Goal: Information Seeking & Learning: Learn about a topic

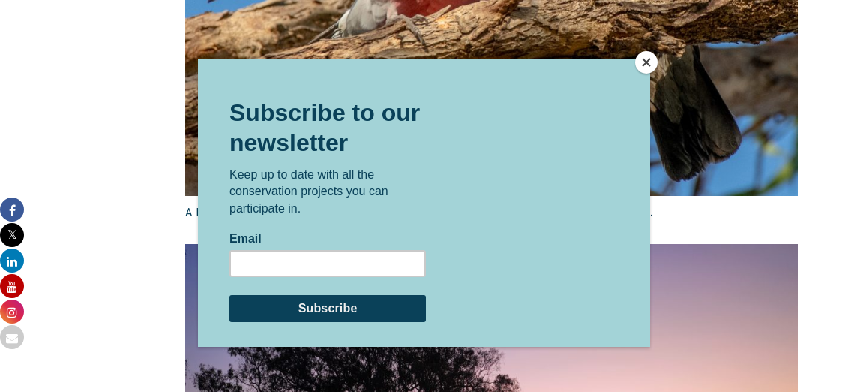
scroll to position [2446, 0]
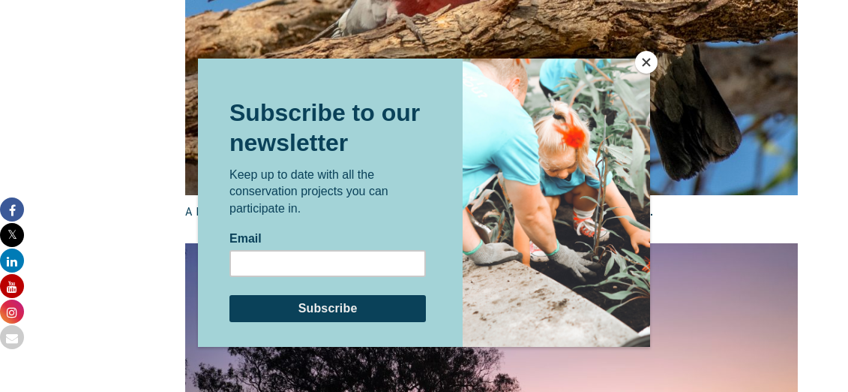
click at [653, 63] on button "Close" at bounding box center [646, 62] width 23 height 23
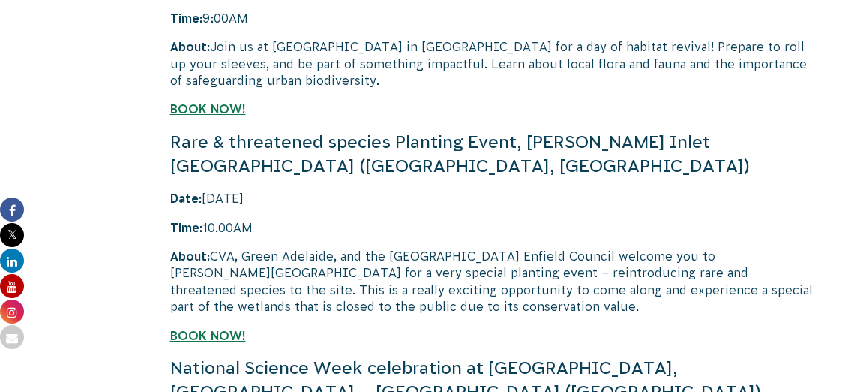
scroll to position [3563, 0]
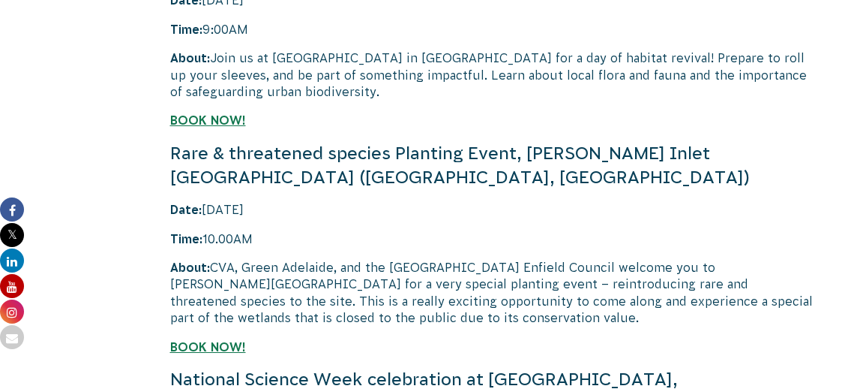
click at [542, 230] on p "Time: 10.00AM" at bounding box center [492, 238] width 644 height 17
click at [542, 259] on p "About: CVA, Green Adelaide, and the Port Adelaide Enfield Council welcome you t…" at bounding box center [492, 293] width 644 height 68
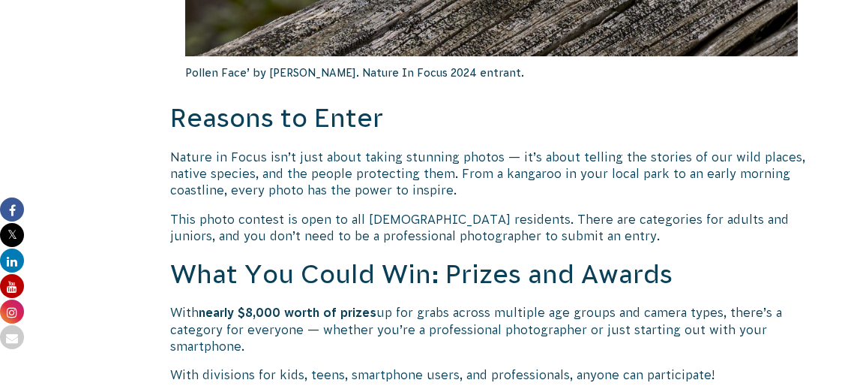
scroll to position [1070, 0]
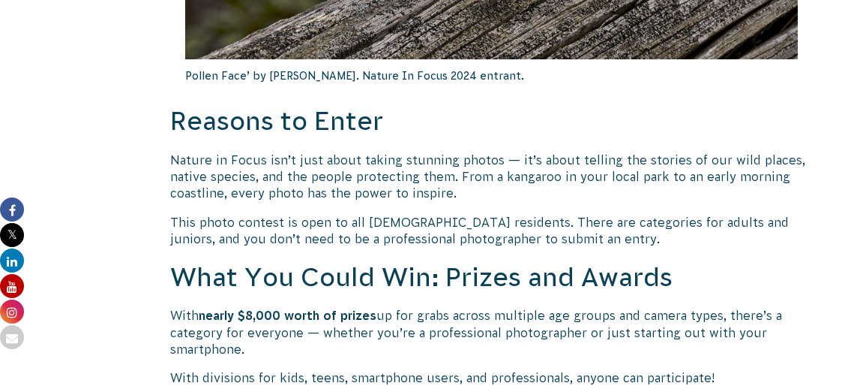
click at [541, 214] on p "This photo contest is open to all Australian residents. There are categories fo…" at bounding box center [492, 231] width 644 height 34
click at [541, 214] on p "This photo contest is open to all [DEMOGRAPHIC_DATA] residents. There are categ…" at bounding box center [492, 231] width 644 height 34
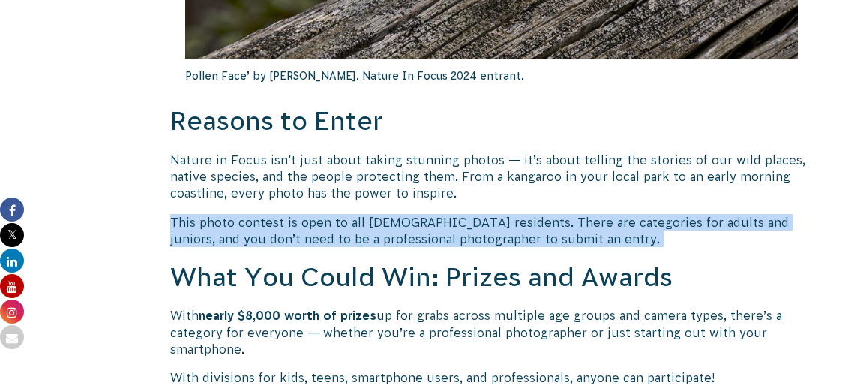
click at [541, 214] on p "This photo contest is open to all [DEMOGRAPHIC_DATA] residents. There are categ…" at bounding box center [492, 231] width 644 height 34
click at [542, 214] on p "This photo contest is open to all [DEMOGRAPHIC_DATA] residents. There are categ…" at bounding box center [492, 231] width 644 height 34
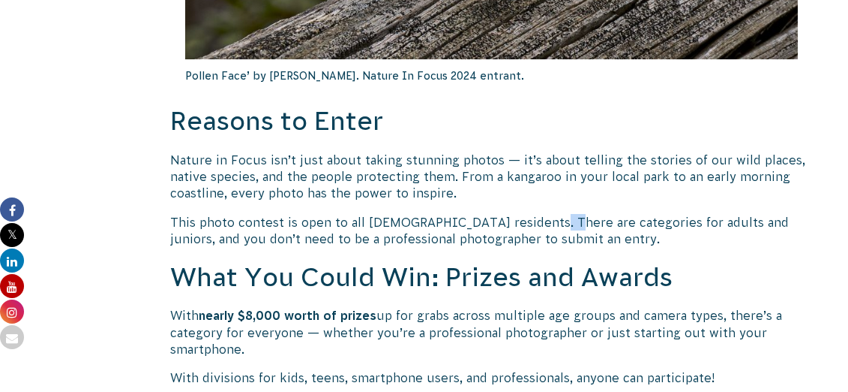
click at [542, 214] on p "This photo contest is open to all [DEMOGRAPHIC_DATA] residents. There are categ…" at bounding box center [492, 231] width 644 height 34
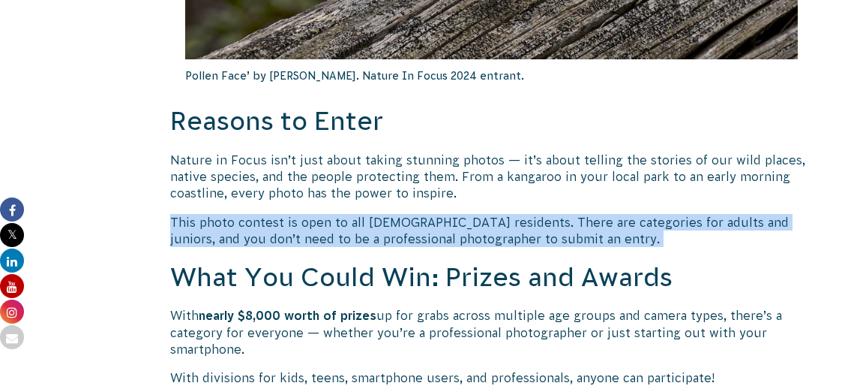
click at [542, 214] on p "This photo contest is open to all [DEMOGRAPHIC_DATA] residents. There are categ…" at bounding box center [492, 231] width 644 height 34
click at [584, 214] on p "This photo contest is open to all [DEMOGRAPHIC_DATA] residents. There are categ…" at bounding box center [492, 231] width 644 height 34
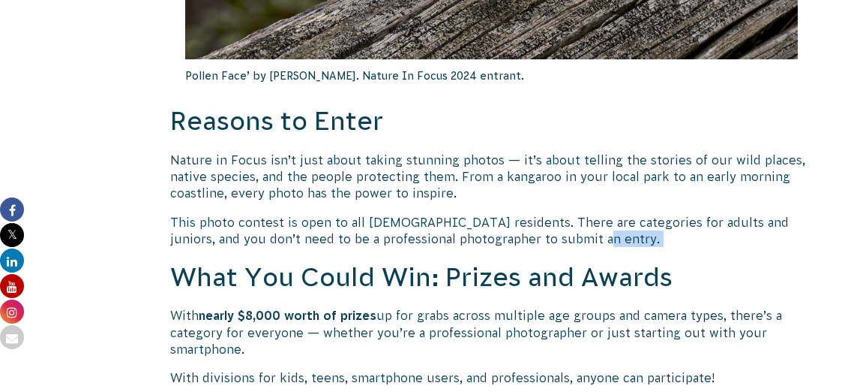
click at [584, 214] on p "This photo contest is open to all [DEMOGRAPHIC_DATA] residents. There are categ…" at bounding box center [492, 231] width 644 height 34
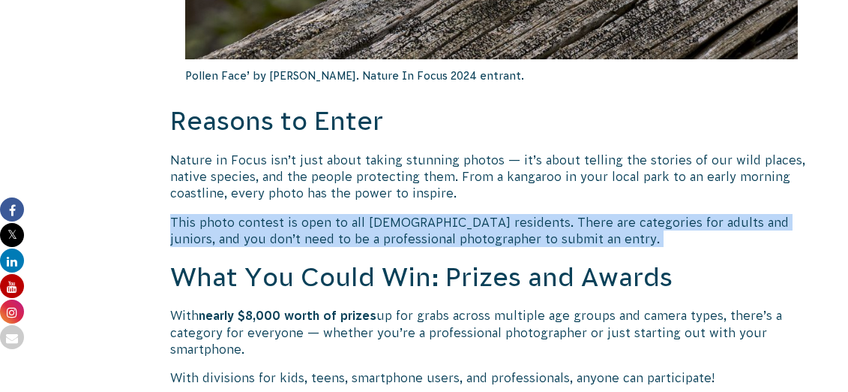
click at [584, 214] on p "This photo contest is open to all Australian residents. There are categories fo…" at bounding box center [492, 231] width 644 height 34
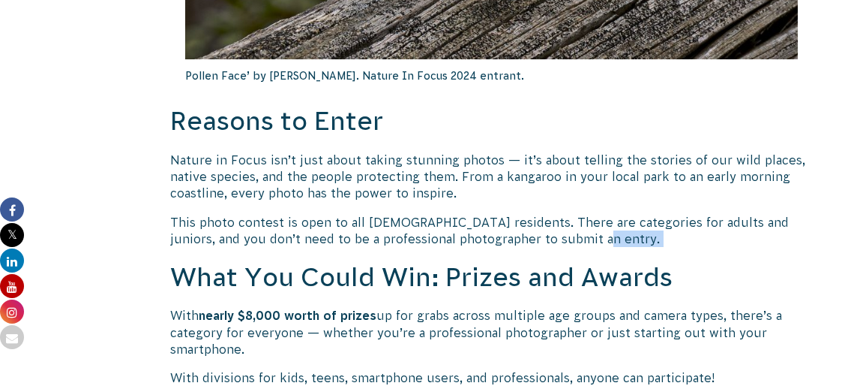
click at [584, 214] on p "This photo contest is open to all Australian residents. There are categories fo…" at bounding box center [492, 231] width 644 height 34
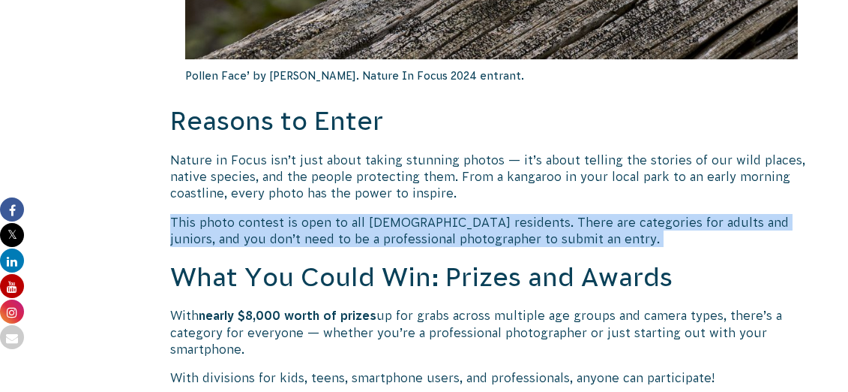
click at [584, 214] on p "This photo contest is open to all Australian residents. There are categories fo…" at bounding box center [492, 231] width 644 height 34
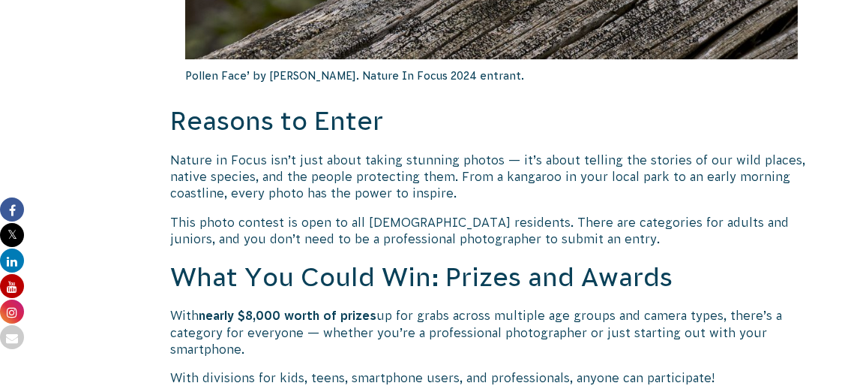
click at [587, 214] on p "This photo contest is open to all Australian residents. There are categories fo…" at bounding box center [492, 231] width 644 height 34
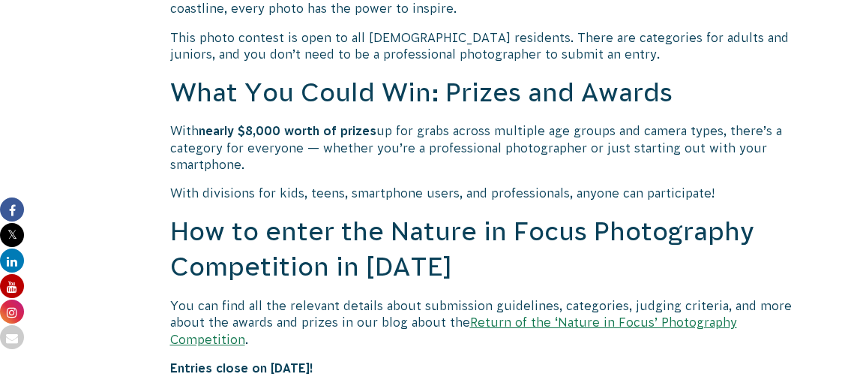
scroll to position [1248, 0]
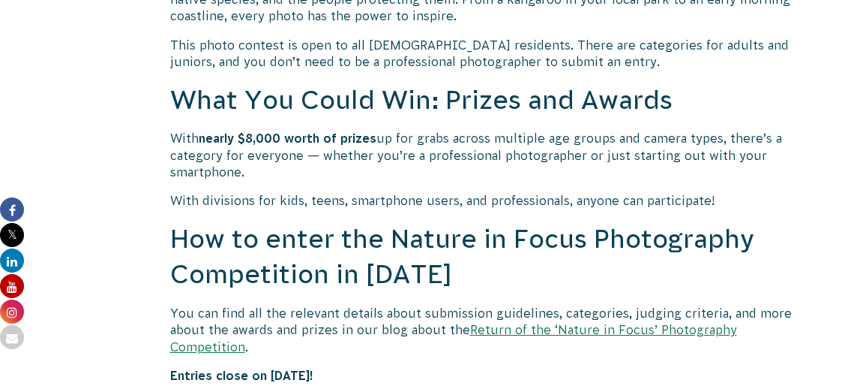
click at [618, 323] on link "Return of the ‘Nature in Focus’ Photography Competition" at bounding box center [453, 338] width 567 height 30
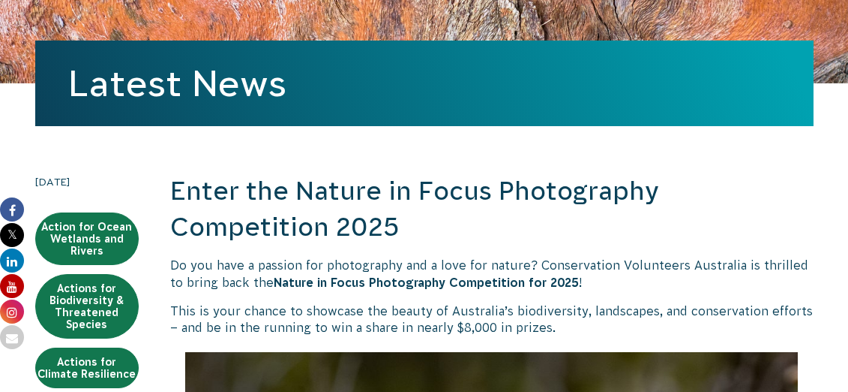
scroll to position [293, 0]
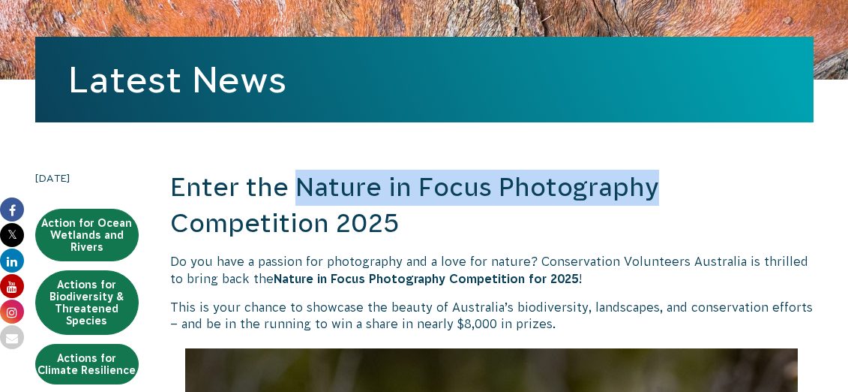
drag, startPoint x: 296, startPoint y: 101, endPoint x: 686, endPoint y: 110, distance: 391.0
click at [686, 170] on h2 "Enter the Nature in Focus Photography Competition 2025" at bounding box center [492, 205] width 644 height 71
copy h2 "Nature in Focus Photography"
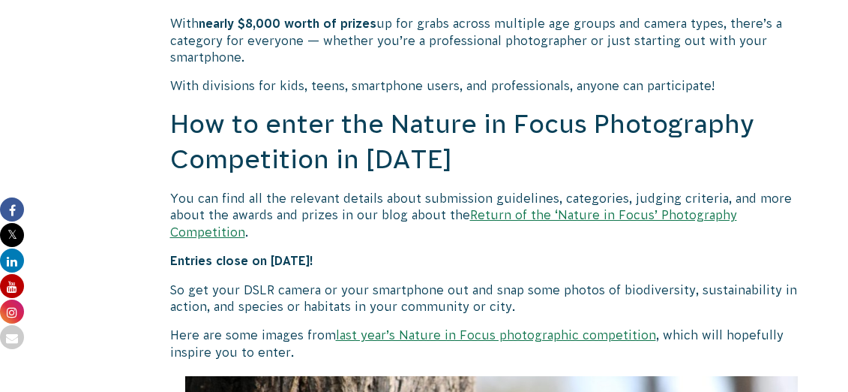
scroll to position [1364, 0]
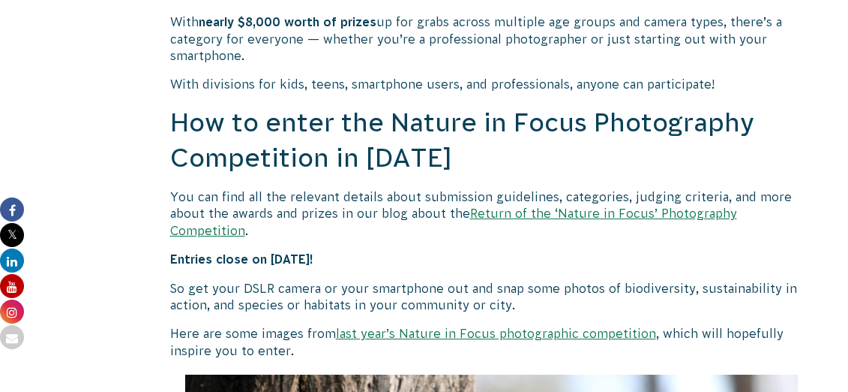
click at [452, 280] on p "So get your DSLR camera or your smartphone out and snap some photos of biodiver…" at bounding box center [492, 297] width 644 height 34
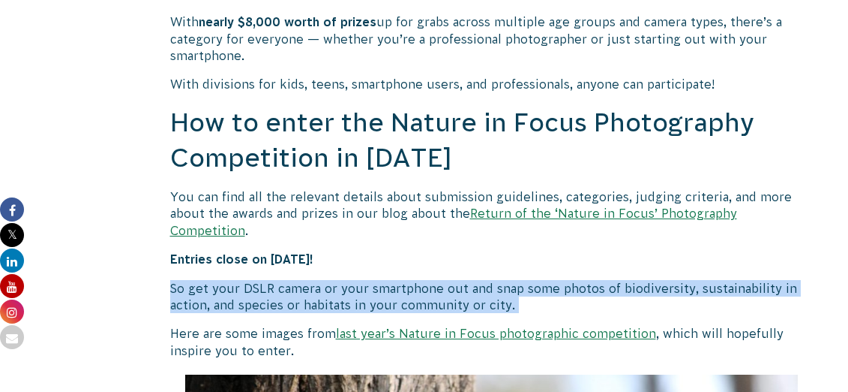
click at [452, 280] on p "So get your DSLR camera or your smartphone out and snap some photos of biodiver…" at bounding box center [492, 297] width 644 height 34
click at [456, 280] on p "So get your DSLR camera or your smartphone out and snap some photos of biodiver…" at bounding box center [492, 297] width 644 height 34
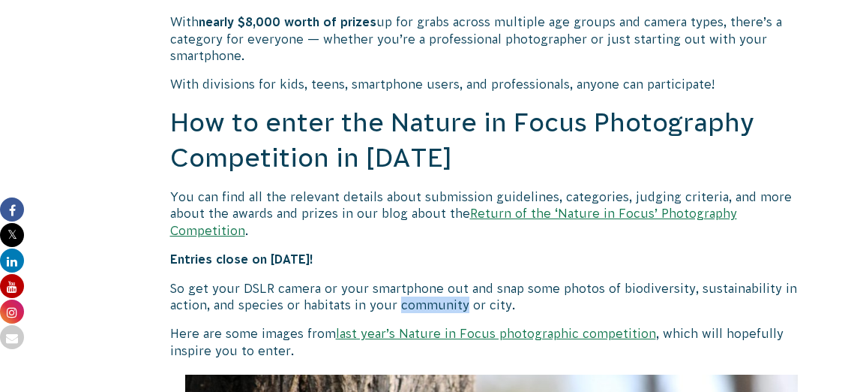
click at [456, 280] on p "So get your DSLR camera or your smartphone out and snap some photos of biodiver…" at bounding box center [492, 297] width 644 height 34
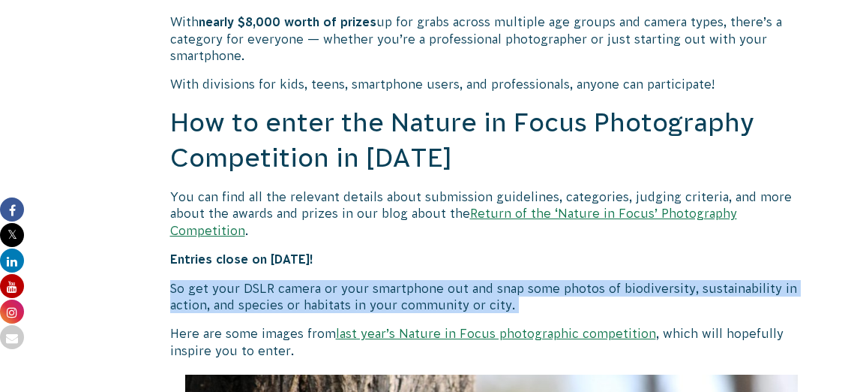
click at [456, 280] on p "So get your DSLR camera or your smartphone out and snap some photos of biodiver…" at bounding box center [492, 297] width 644 height 34
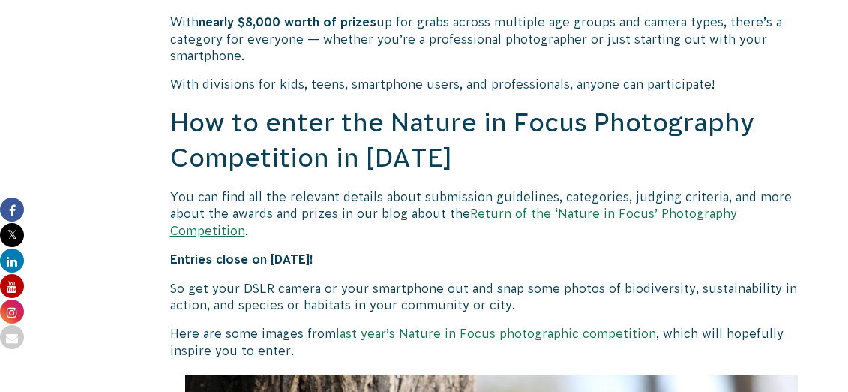
click at [455, 280] on p "So get your DSLR camera or your smartphone out and snap some photos of biodiver…" at bounding box center [492, 297] width 644 height 34
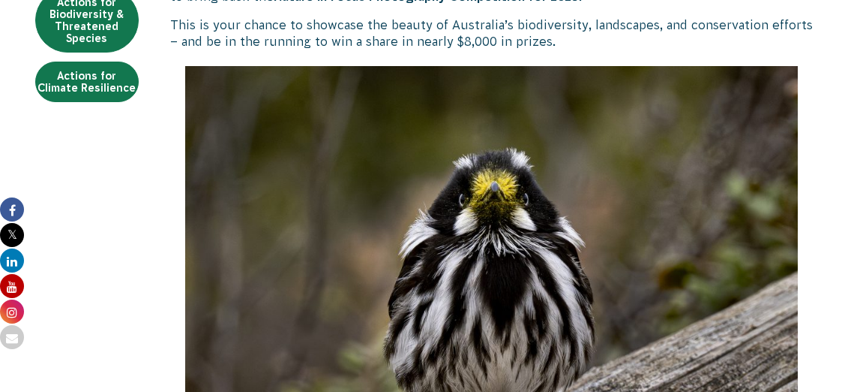
scroll to position [0, 0]
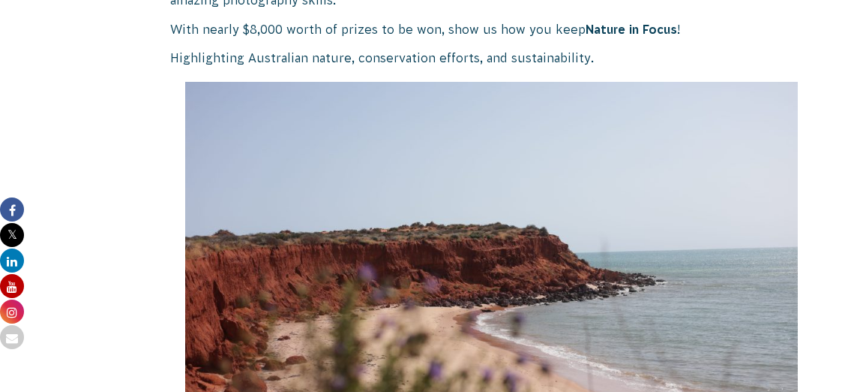
scroll to position [1100, 0]
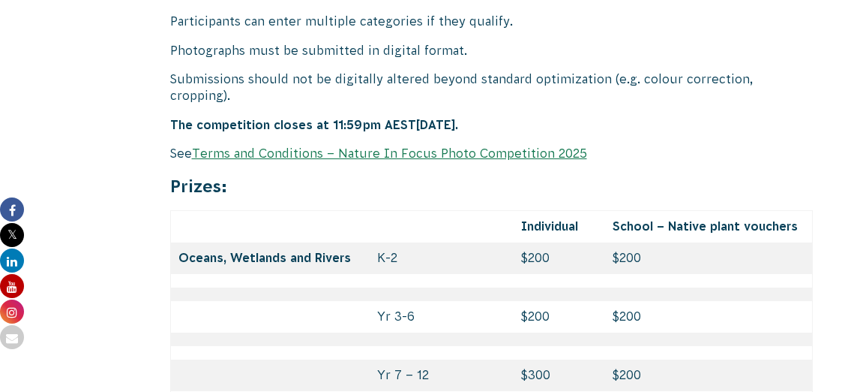
scroll to position [6408, 0]
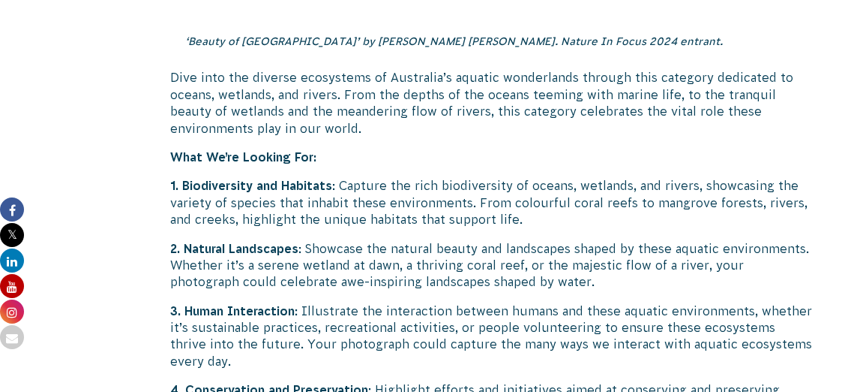
scroll to position [2221, 0]
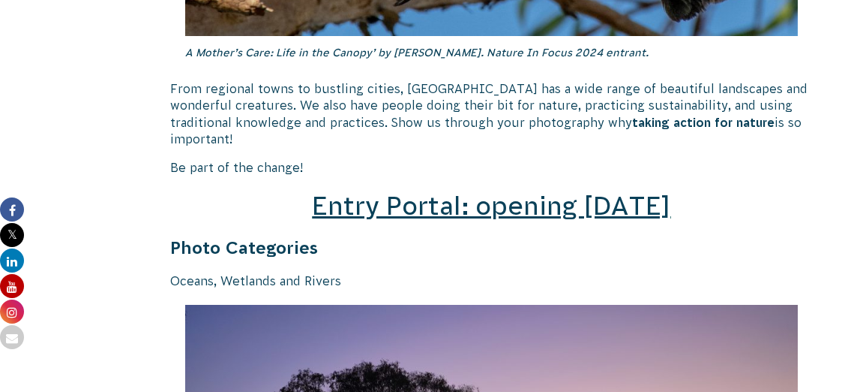
click at [470, 191] on span "Entry Portal: opening [DATE]" at bounding box center [491, 205] width 359 height 29
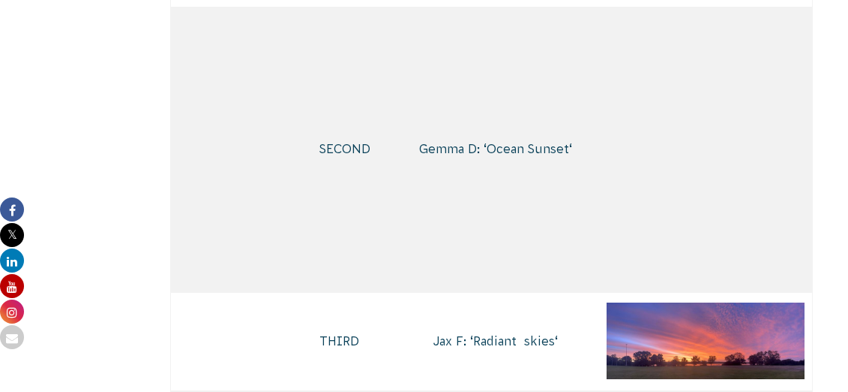
scroll to position [3387, 0]
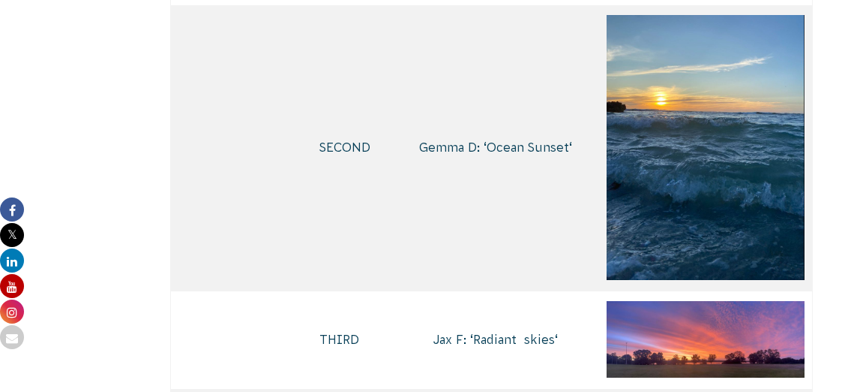
click at [487, 154] on span "Ocean Sunset" at bounding box center [528, 147] width 83 height 14
click at [473, 270] on td "Gemma D: ‘ Ocean Sunset ‘" at bounding box center [496, 148] width 208 height 286
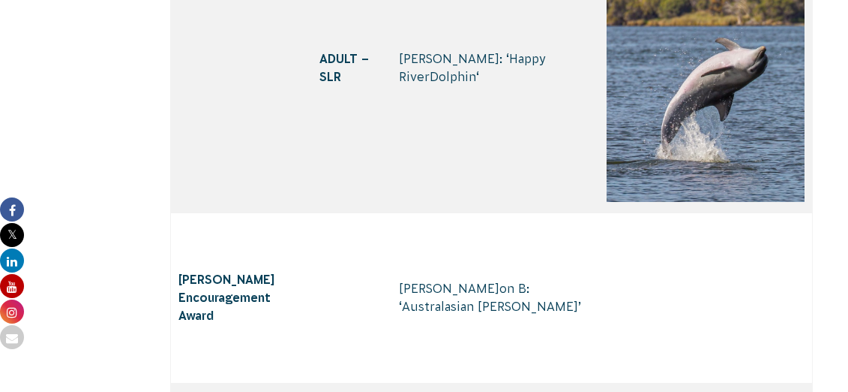
scroll to position [9372, 0]
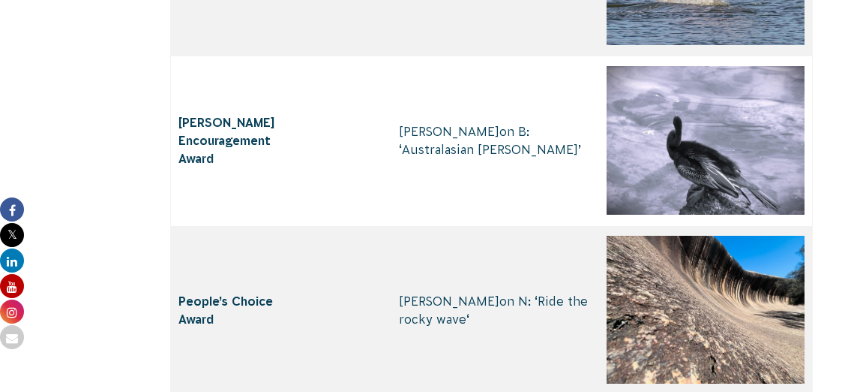
scroll to position [9549, 0]
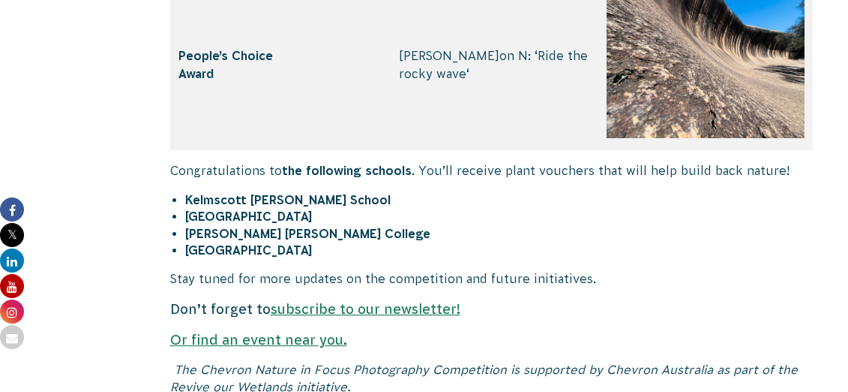
scroll to position [9792, 0]
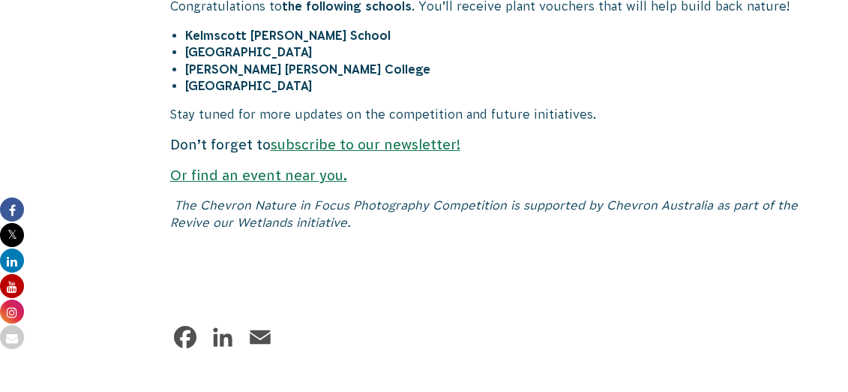
scroll to position [9943, 0]
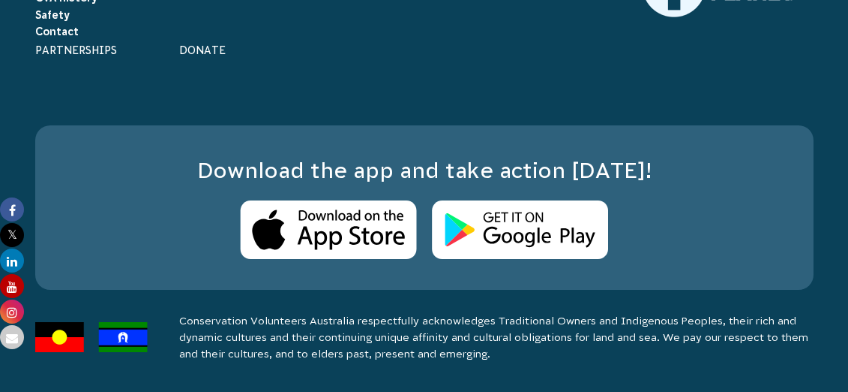
scroll to position [10899, 0]
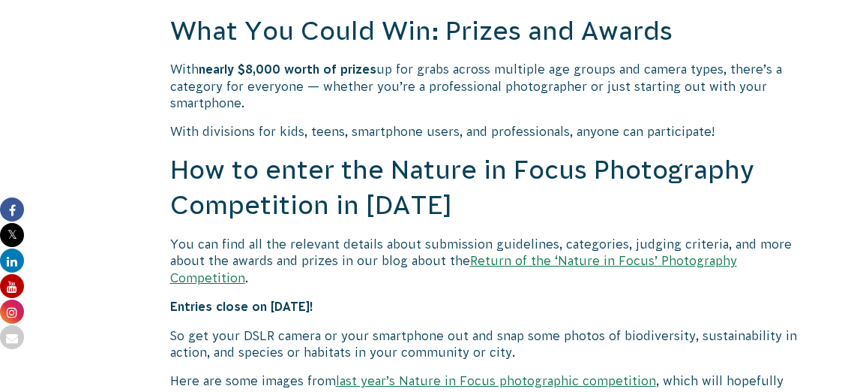
scroll to position [1316, 0]
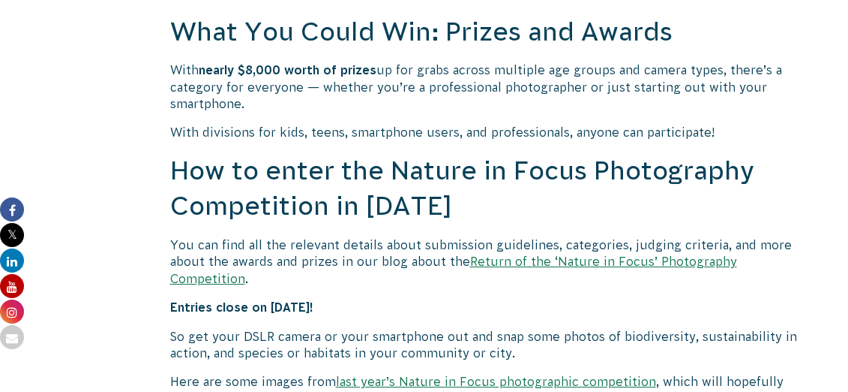
click at [617, 254] on link "Return of the ‘Nature in Focus’ Photography Competition" at bounding box center [453, 269] width 567 height 30
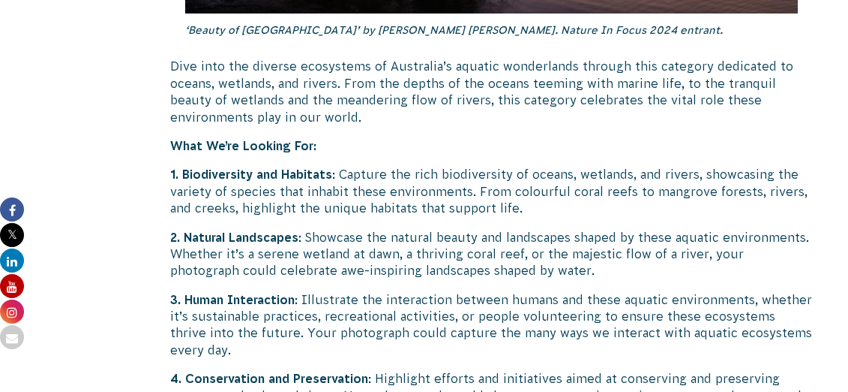
scroll to position [2918, 0]
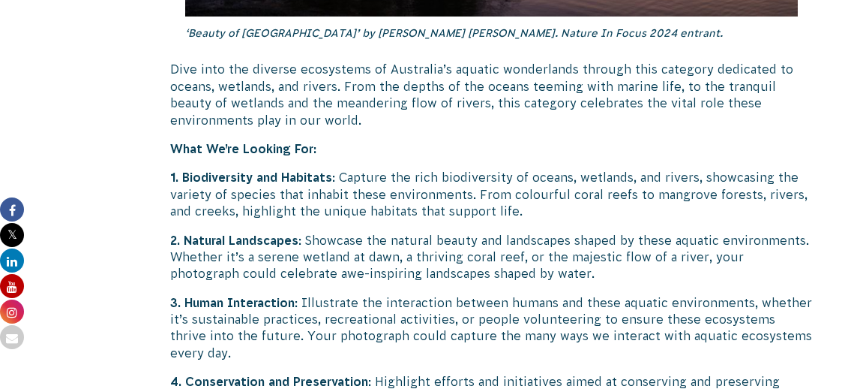
click at [392, 294] on p "3. Human Interaction : Illustrate the interaction between humans and these aqua…" at bounding box center [492, 328] width 644 height 68
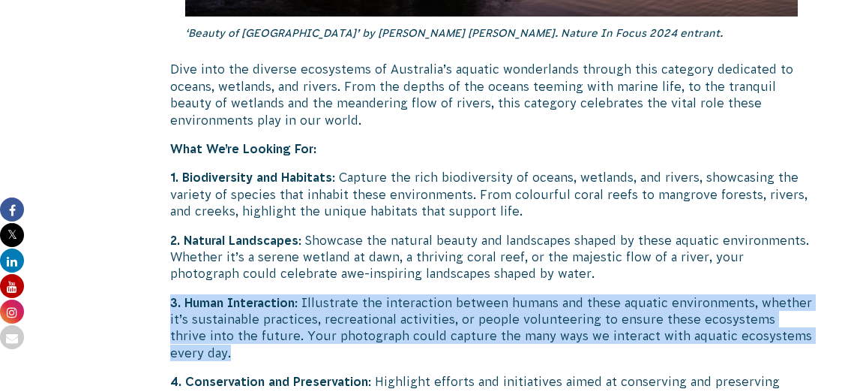
click at [392, 294] on p "3. Human Interaction : Illustrate the interaction between humans and these aqua…" at bounding box center [492, 328] width 644 height 68
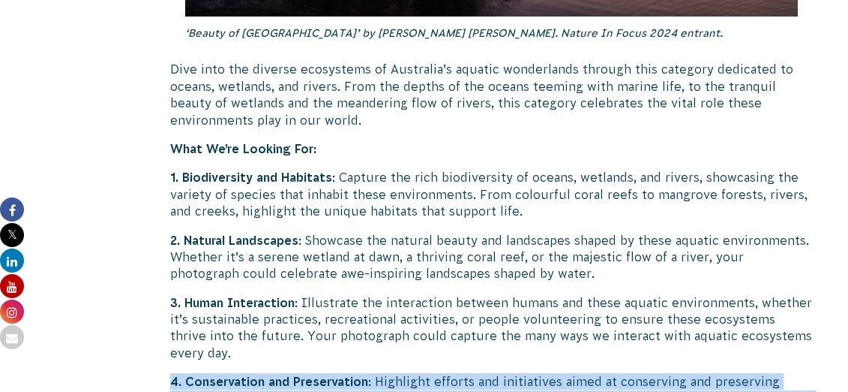
click at [424, 373] on p "4. Conservation and Preservation : Highlight efforts and initiatives aimed at c…" at bounding box center [492, 398] width 644 height 50
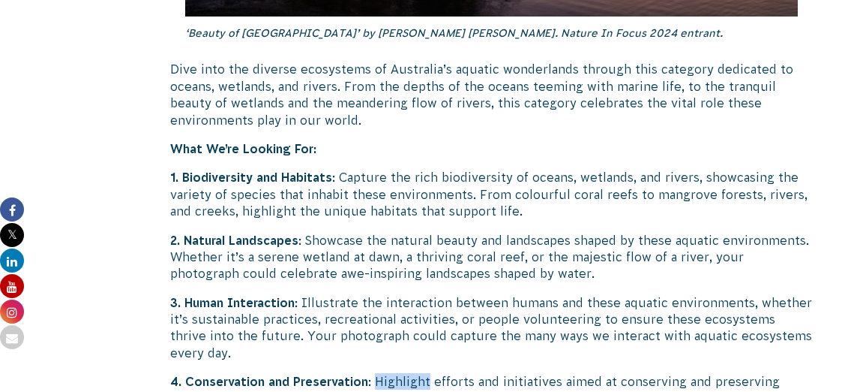
click at [424, 373] on p "4. Conservation and Preservation : Highlight efforts and initiatives aimed at c…" at bounding box center [492, 398] width 644 height 50
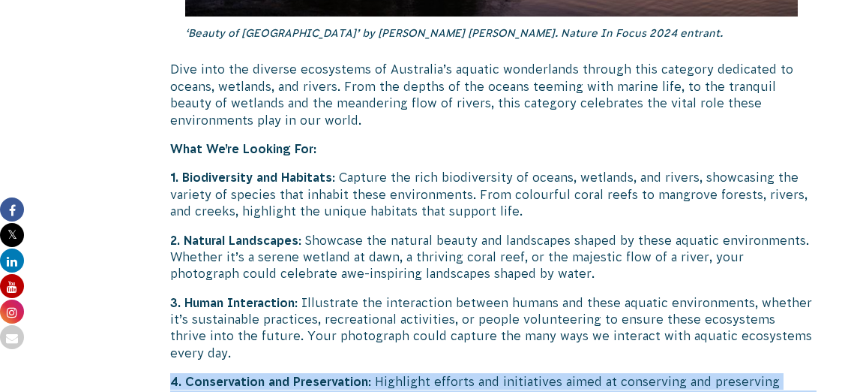
click at [424, 373] on p "4. Conservation and Preservation : Highlight efforts and initiatives aimed at c…" at bounding box center [492, 398] width 644 height 50
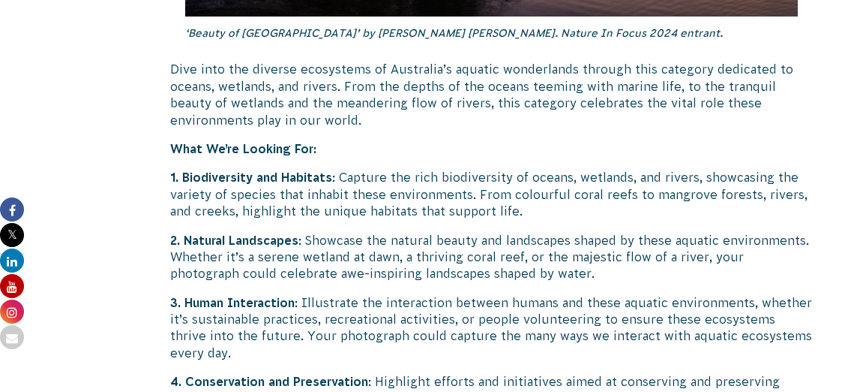
click at [503, 294] on p "3. Human Interaction : Illustrate the interaction between humans and these aqua…" at bounding box center [492, 328] width 644 height 68
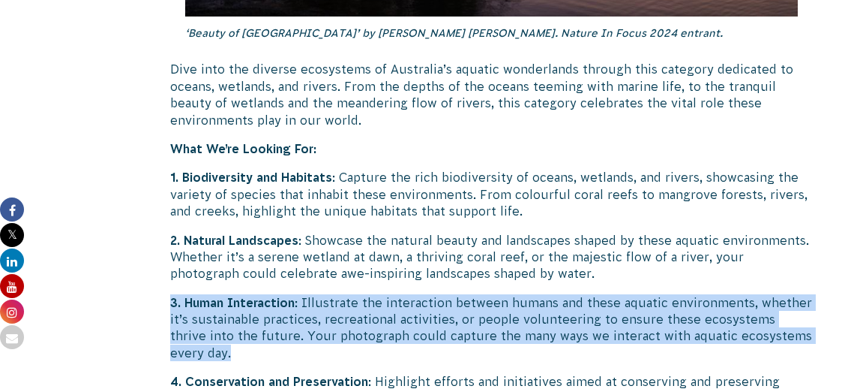
click at [503, 294] on p "3. Human Interaction : Illustrate the interaction between humans and these aqua…" at bounding box center [492, 328] width 644 height 68
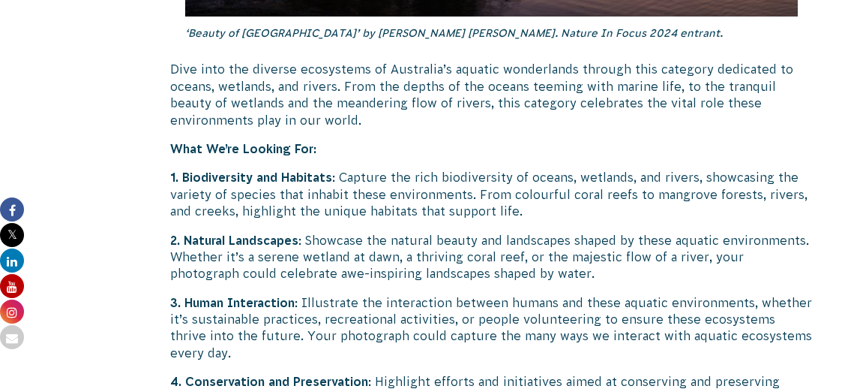
click at [515, 373] on p "4. Conservation and Preservation : Highlight efforts and initiatives aimed at c…" at bounding box center [492, 398] width 644 height 50
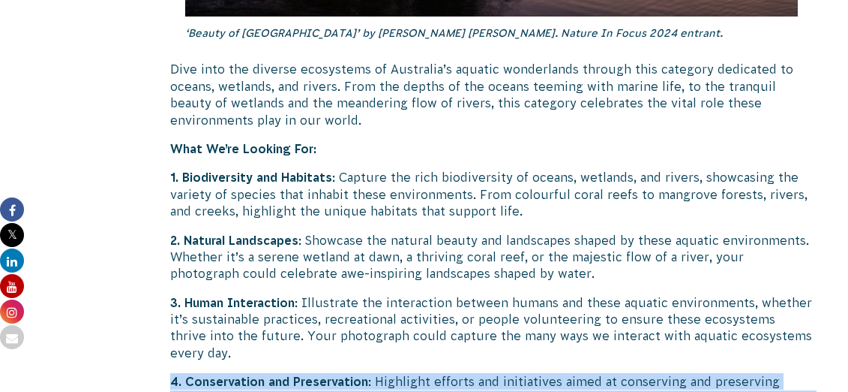
click at [515, 373] on p "4. Conservation and Preservation : Highlight efforts and initiatives aimed at c…" at bounding box center [492, 398] width 644 height 50
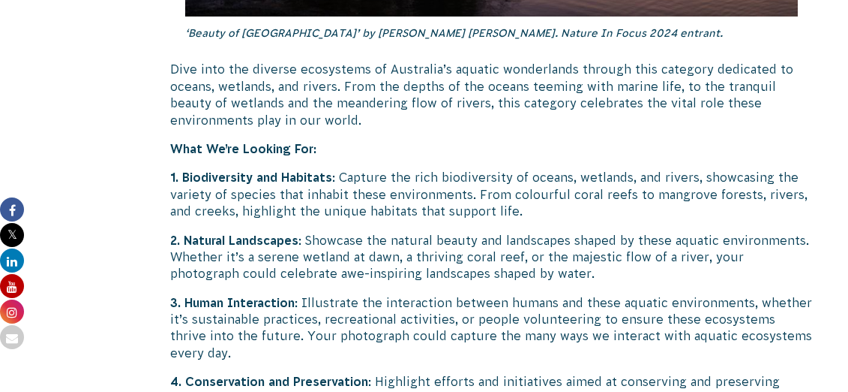
click at [518, 373] on p "4. Conservation and Preservation : Highlight efforts and initiatives aimed at c…" at bounding box center [492, 398] width 644 height 50
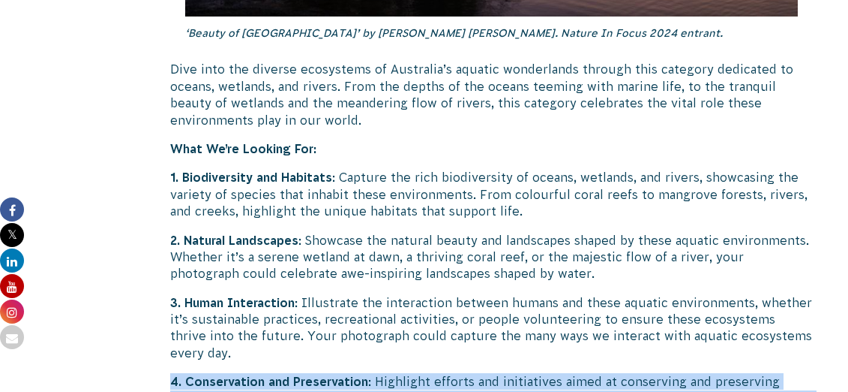
click at [518, 373] on p "4. Conservation and Preservation : Highlight efforts and initiatives aimed at c…" at bounding box center [492, 398] width 644 height 50
click at [534, 373] on p "4. Conservation and Preservation : Highlight efforts and initiatives aimed at c…" at bounding box center [492, 398] width 644 height 50
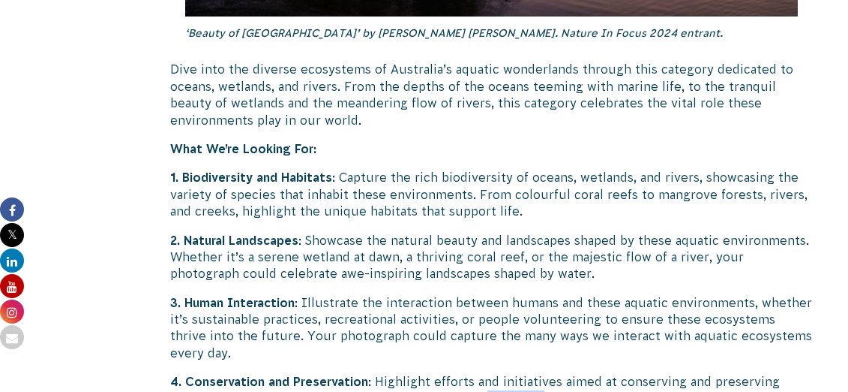
click at [534, 373] on p "4. Conservation and Preservation : Highlight efforts and initiatives aimed at c…" at bounding box center [492, 398] width 644 height 50
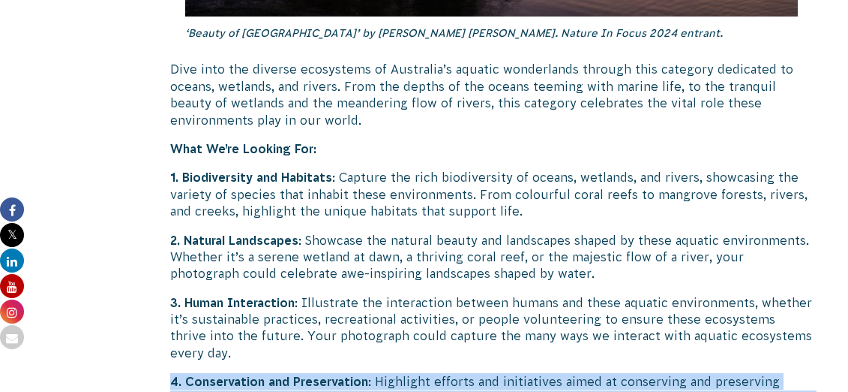
click at [534, 373] on p "4. Conservation and Preservation : Highlight efforts and initiatives aimed at c…" at bounding box center [492, 398] width 644 height 50
click at [548, 373] on p "4. Conservation and Preservation : Highlight efforts and initiatives aimed at c…" at bounding box center [492, 398] width 644 height 50
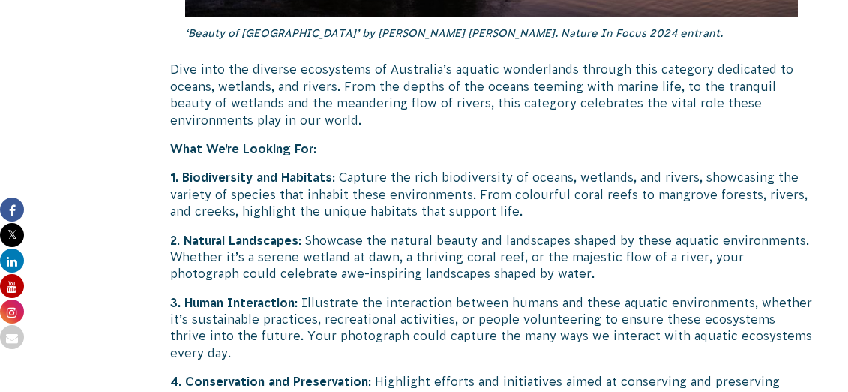
click at [548, 373] on p "4. Conservation and Preservation : Highlight efforts and initiatives aimed at c…" at bounding box center [492, 398] width 644 height 50
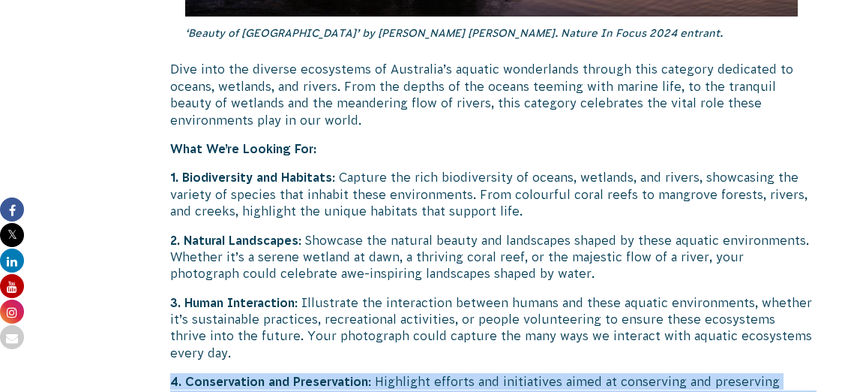
click at [548, 373] on p "4. Conservation and Preservation : Highlight efforts and initiatives aimed at c…" at bounding box center [492, 398] width 644 height 50
click at [546, 373] on p "4. Conservation and Preservation : Highlight efforts and initiatives aimed at c…" at bounding box center [492, 398] width 644 height 50
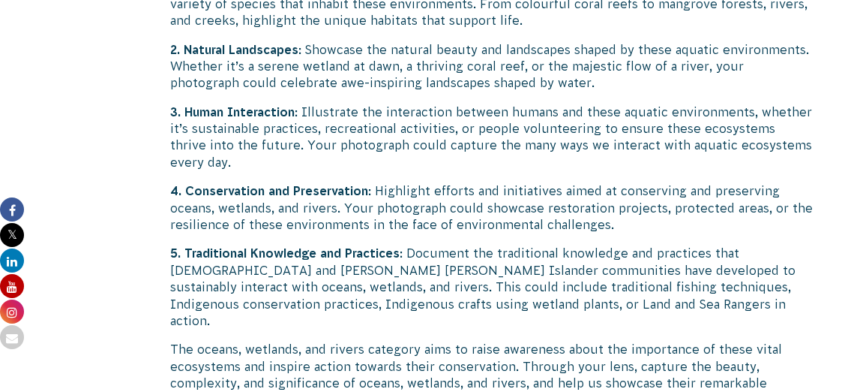
scroll to position [3112, 0]
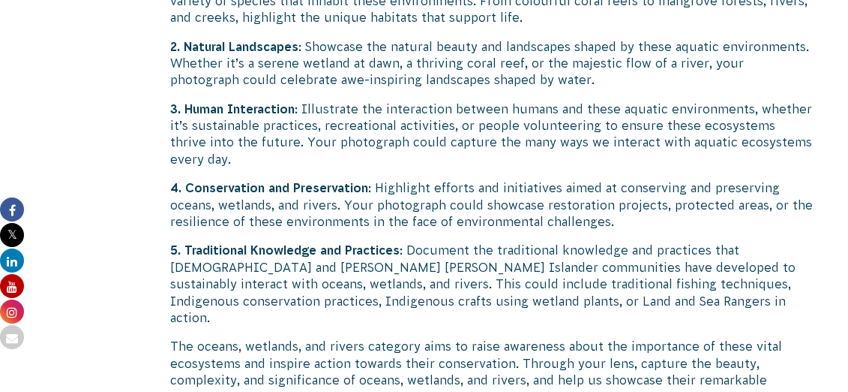
click at [470, 242] on p "5. Traditional Knowledge and Practices : Document the traditional knowledge and…" at bounding box center [492, 284] width 644 height 84
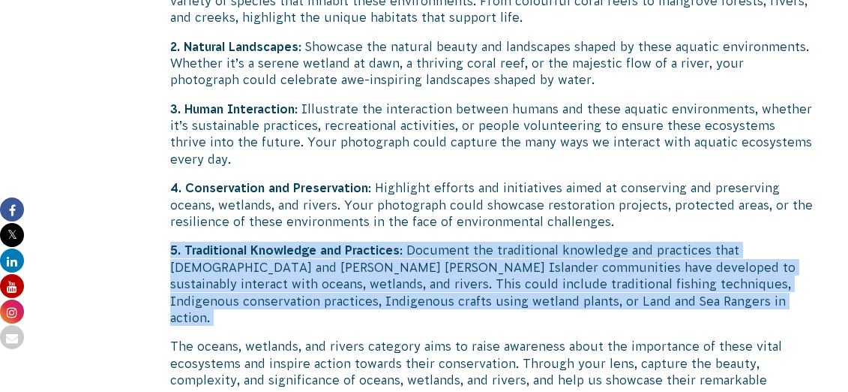
click at [470, 242] on p "5. Traditional Knowledge and Practices : Document the traditional knowledge and…" at bounding box center [492, 284] width 644 height 84
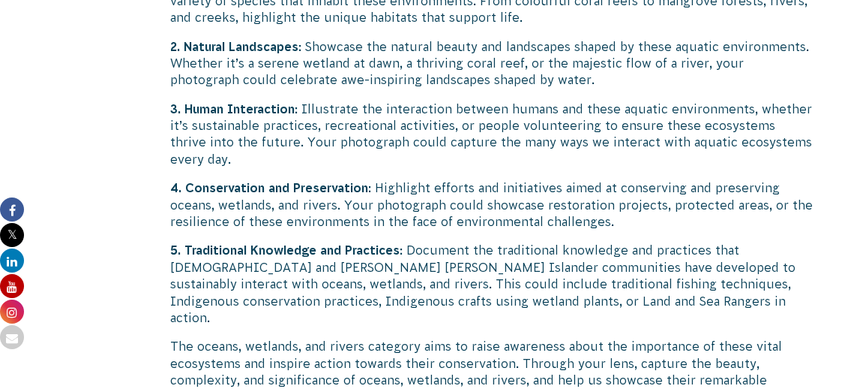
click at [479, 242] on p "5. Traditional Knowledge and Practices : Document the traditional knowledge and…" at bounding box center [492, 284] width 644 height 84
click at [545, 338] on p "The oceans, wetlands, and rivers category aims to raise awareness about the imp…" at bounding box center [492, 372] width 644 height 68
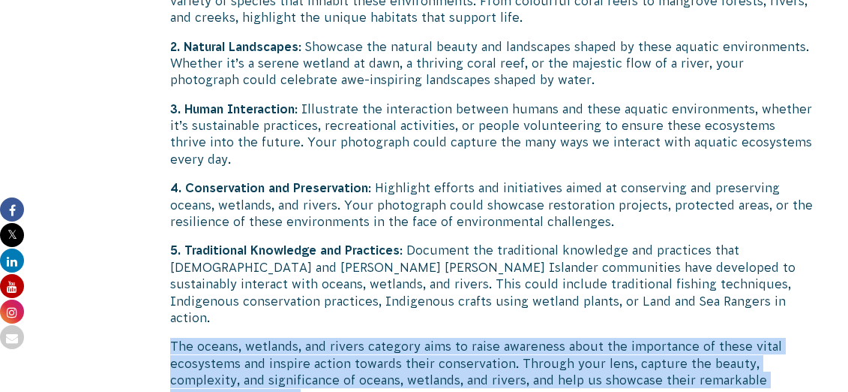
click at [545, 338] on p "The oceans, wetlands, and rivers category aims to raise awareness about the imp…" at bounding box center [492, 372] width 644 height 68
click at [536, 338] on p "The oceans, wetlands, and rivers category aims to raise awareness about the imp…" at bounding box center [492, 372] width 644 height 68
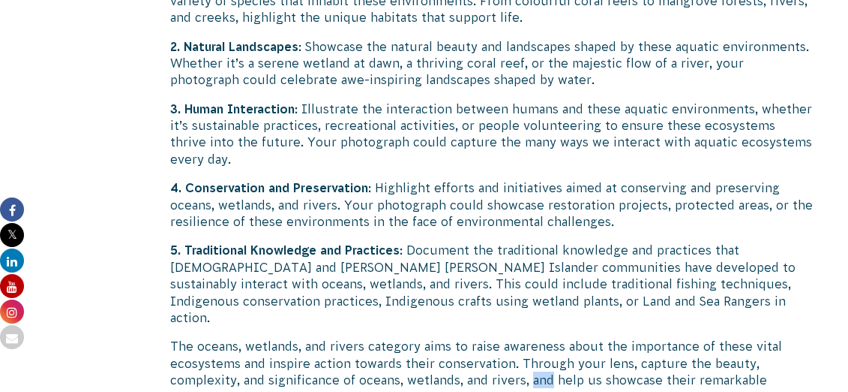
click at [536, 338] on p "The oceans, wetlands, and rivers category aims to raise awareness about the imp…" at bounding box center [492, 372] width 644 height 68
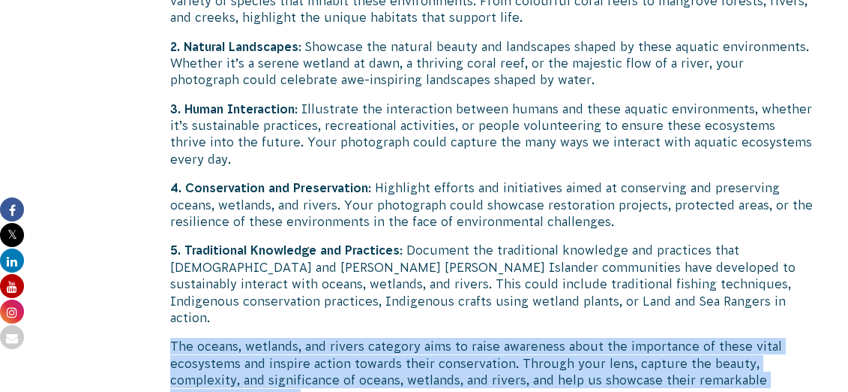
click at [536, 338] on p "The oceans, wetlands, and rivers category aims to raise awareness about the imp…" at bounding box center [492, 372] width 644 height 68
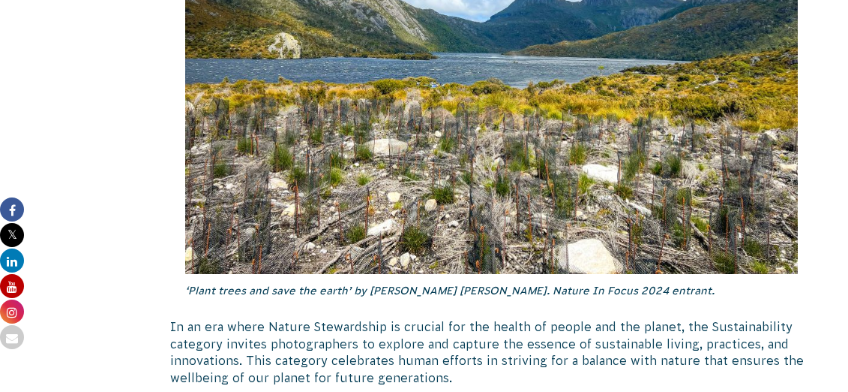
scroll to position [3758, 0]
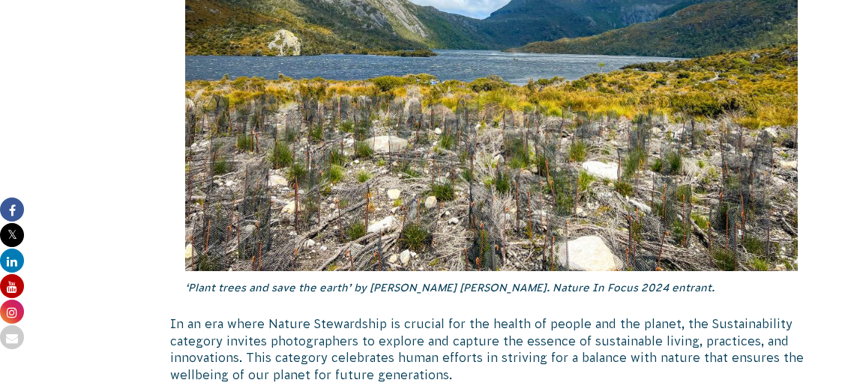
click at [527, 315] on p "In an era where Nature Stewardship is crucial for the health of people and the …" at bounding box center [492, 349] width 644 height 68
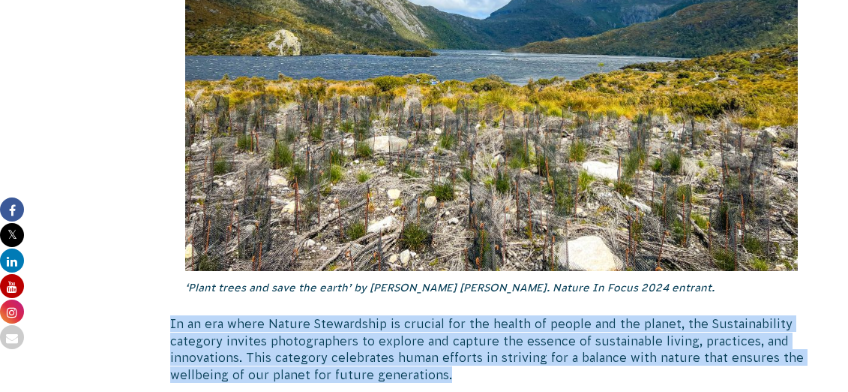
click at [527, 315] on p "In an era where Nature Stewardship is crucial for the health of people and the …" at bounding box center [492, 349] width 644 height 68
click at [526, 315] on p "In an era where Nature Stewardship is crucial for the health of people and the …" at bounding box center [492, 349] width 644 height 68
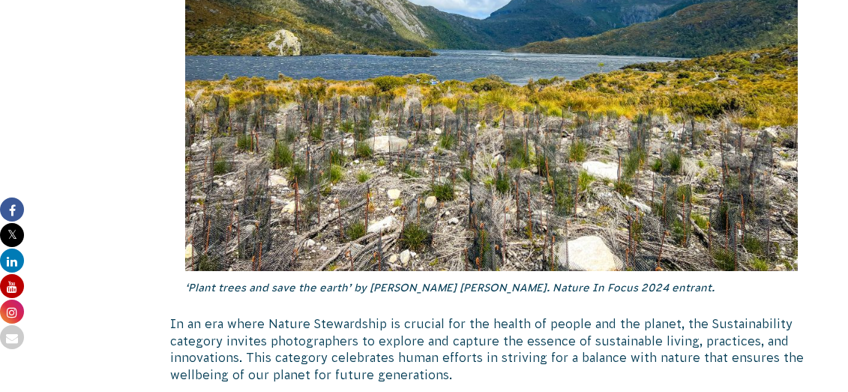
click at [526, 315] on p "In an era where Nature Stewardship is crucial for the health of people and the …" at bounding box center [492, 349] width 644 height 68
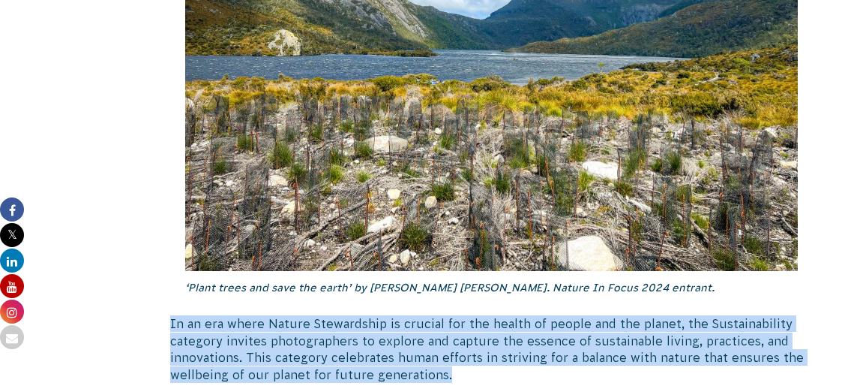
click at [526, 315] on p "In an era where Nature Stewardship is crucial for the health of people and the …" at bounding box center [492, 349] width 644 height 68
click at [501, 315] on p "In an era where Nature Stewardship is crucial for the health of people and the …" at bounding box center [492, 349] width 644 height 68
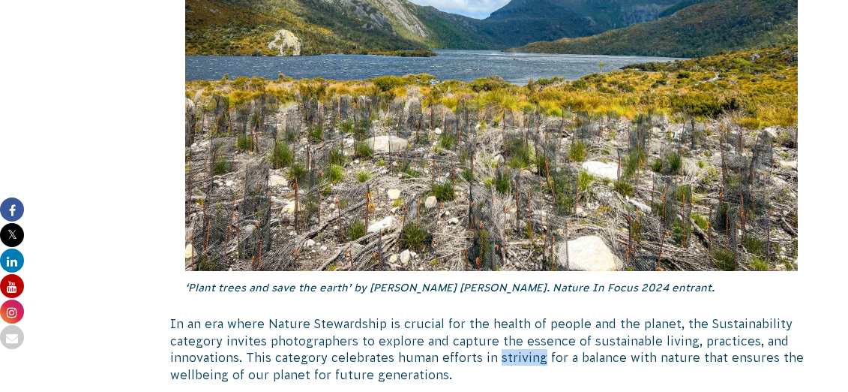
click at [501, 315] on p "In an era where Nature Stewardship is crucial for the health of people and the …" at bounding box center [492, 349] width 644 height 68
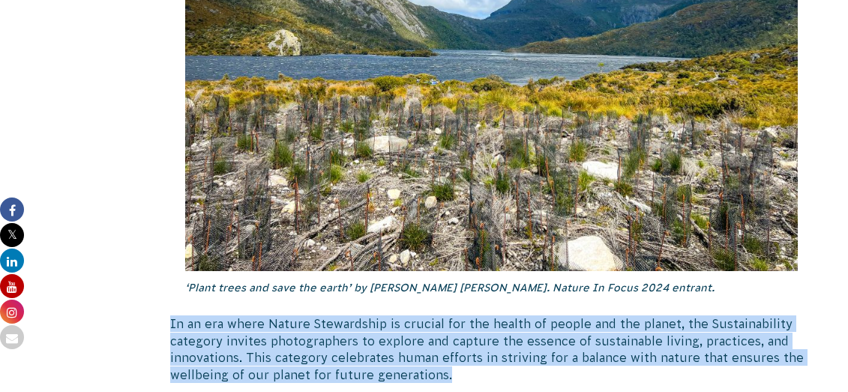
click at [501, 315] on p "In an era where Nature Stewardship is crucial for the health of people and the …" at bounding box center [492, 349] width 644 height 68
click at [470, 315] on p "In an era where Nature Stewardship is crucial for the health of people and the …" at bounding box center [492, 349] width 644 height 68
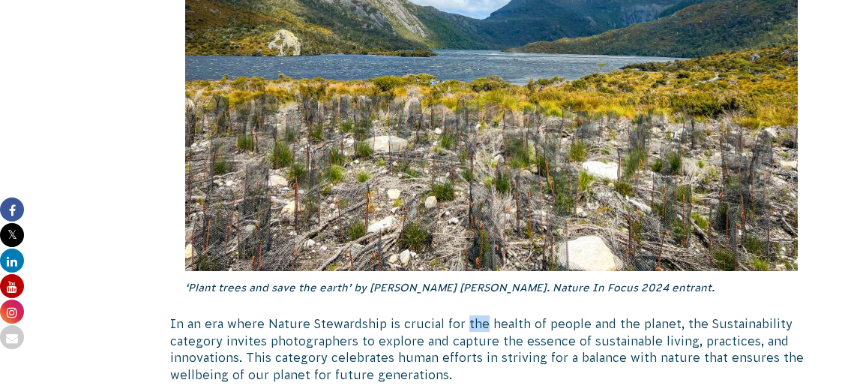
click at [470, 315] on p "In an era where Nature Stewardship is crucial for the health of people and the …" at bounding box center [492, 349] width 644 height 68
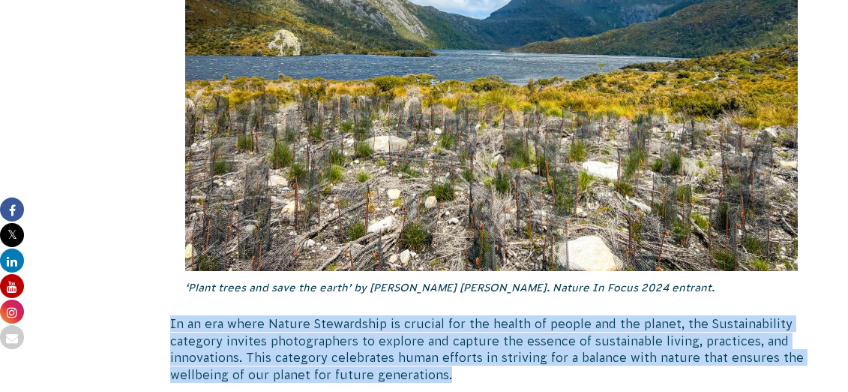
click at [470, 315] on p "In an era where Nature Stewardship is crucial for the health of people and the …" at bounding box center [492, 349] width 644 height 68
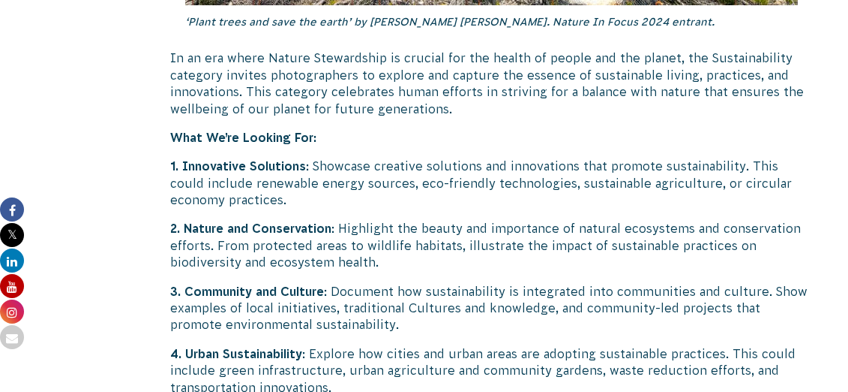
scroll to position [4026, 0]
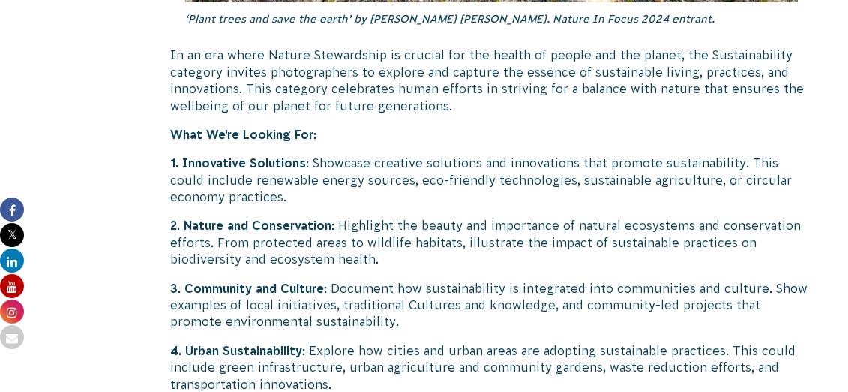
click at [425, 217] on p "2. Nature and Conservation : Highlight the beauty and importance of natural eco…" at bounding box center [492, 242] width 644 height 50
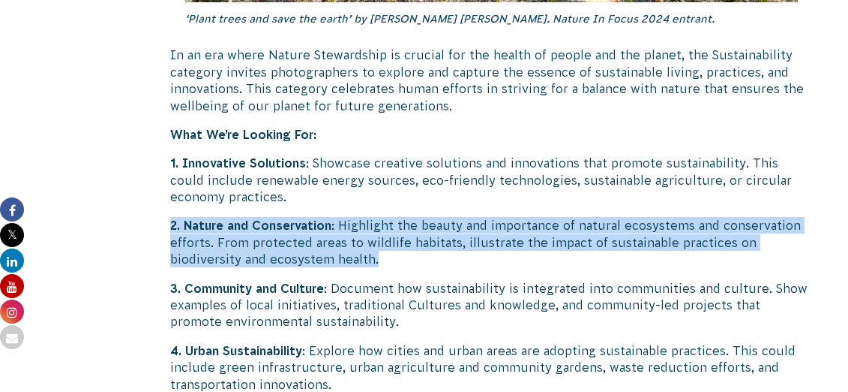
click at [425, 217] on p "2. Nature and Conservation : Highlight the beauty and importance of natural eco…" at bounding box center [492, 242] width 644 height 50
click at [426, 217] on p "2. Nature and Conservation : Highlight the beauty and importance of natural eco…" at bounding box center [492, 242] width 644 height 50
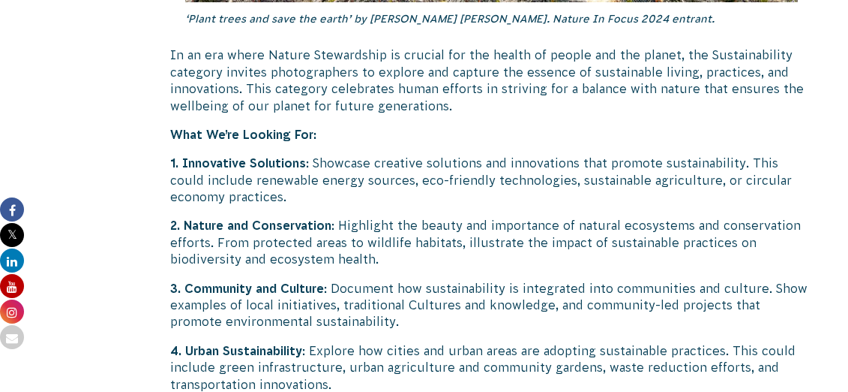
click at [425, 217] on p "2. Nature and Conservation : Highlight the beauty and importance of natural eco…" at bounding box center [492, 242] width 644 height 50
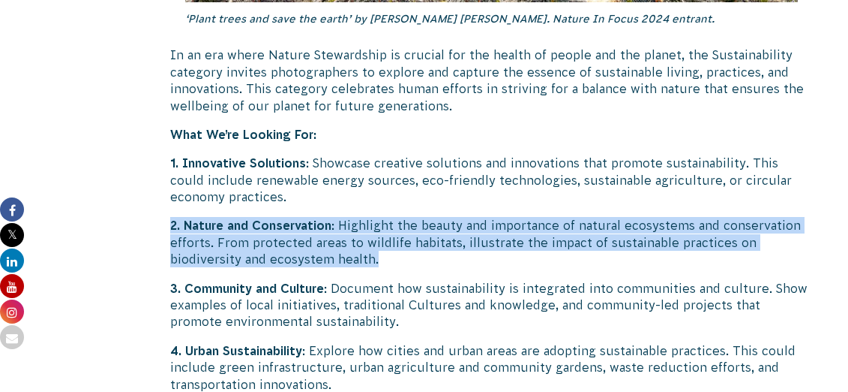
click at [425, 217] on p "2. Nature and Conservation : Highlight the beauty and importance of natural eco…" at bounding box center [492, 242] width 644 height 50
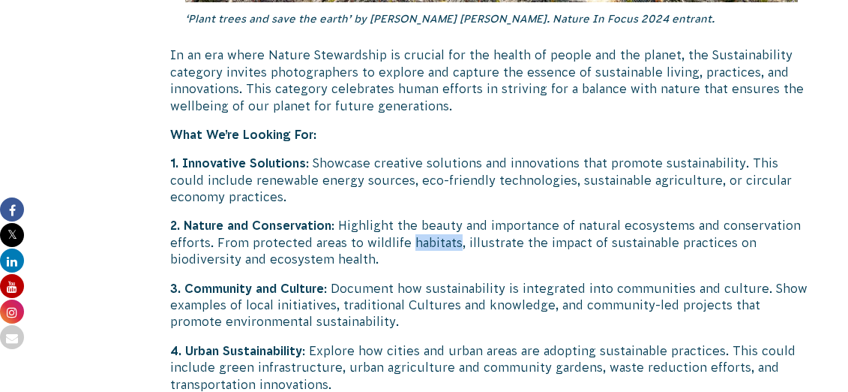
click at [425, 217] on p "2. Nature and Conservation : Highlight the beauty and importance of natural eco…" at bounding box center [492, 242] width 644 height 50
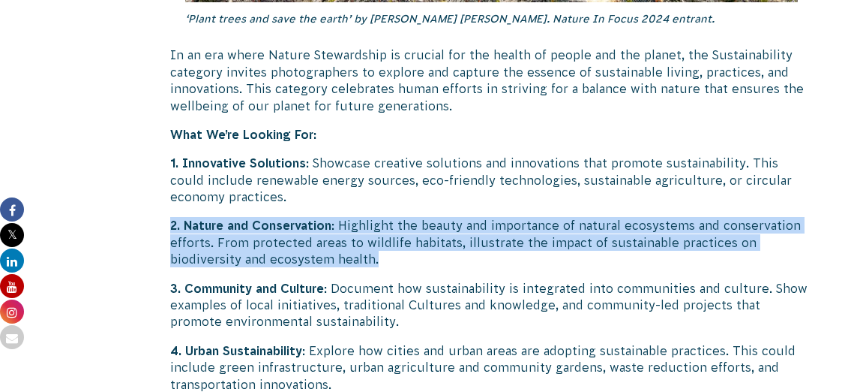
click at [425, 217] on p "2. Nature and Conservation : Highlight the beauty and importance of natural eco…" at bounding box center [492, 242] width 644 height 50
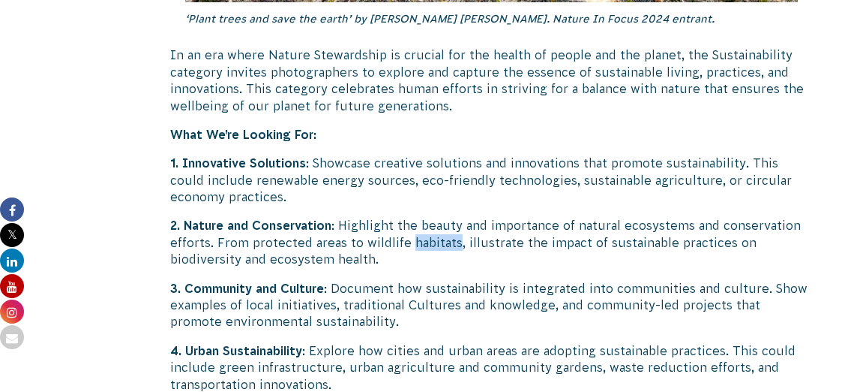
click at [425, 217] on p "2. Nature and Conservation : Highlight the beauty and importance of natural eco…" at bounding box center [492, 242] width 644 height 50
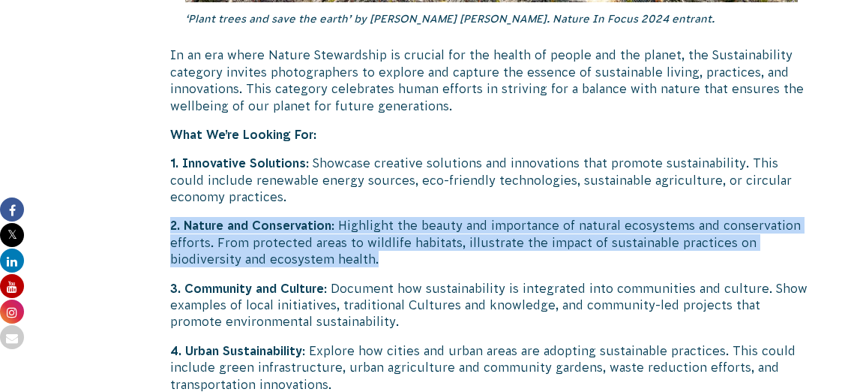
click at [425, 217] on p "2. Nature and Conservation : Highlight the beauty and importance of natural eco…" at bounding box center [492, 242] width 644 height 50
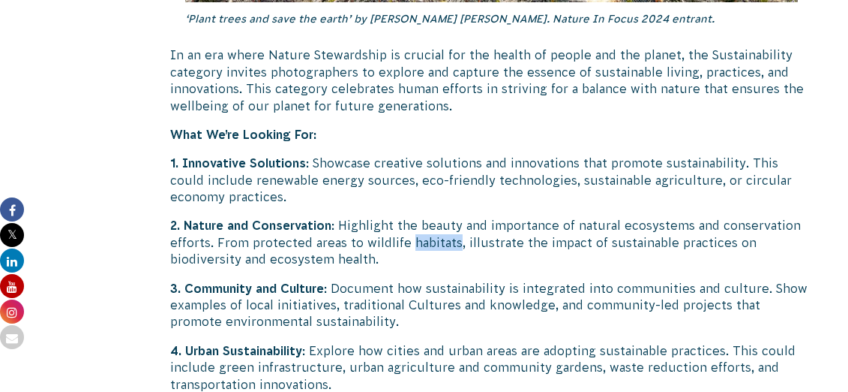
click at [425, 217] on p "2. Nature and Conservation : Highlight the beauty and importance of natural eco…" at bounding box center [492, 242] width 644 height 50
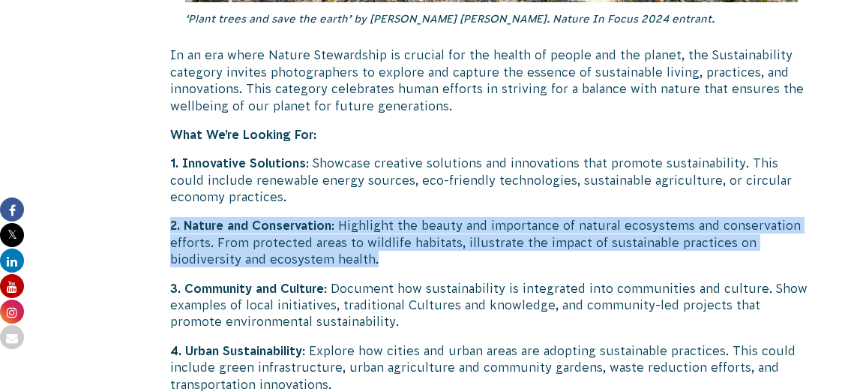
click at [425, 217] on p "2. Nature and Conservation : Highlight the beauty and importance of natural eco…" at bounding box center [492, 242] width 644 height 50
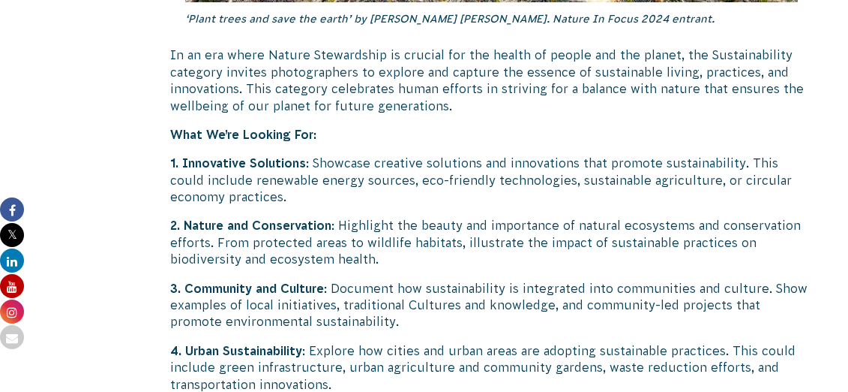
click at [424, 217] on p "2. Nature and Conservation : Highlight the beauty and importance of natural eco…" at bounding box center [492, 242] width 644 height 50
click at [426, 280] on p "3. Community and Culture : Document how sustainability is integrated into commu…" at bounding box center [492, 305] width 644 height 50
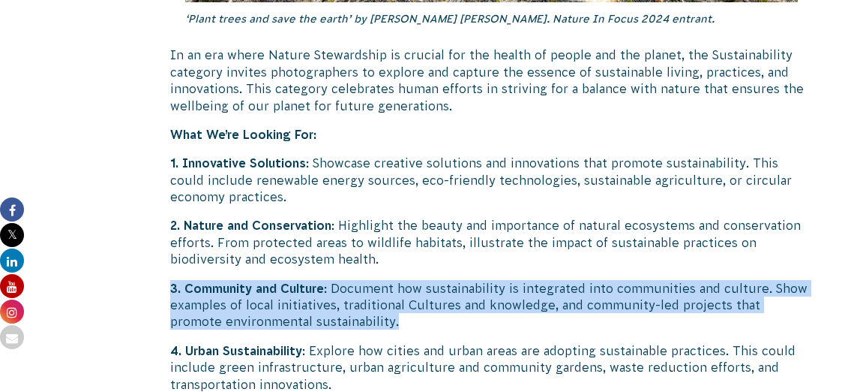
click at [426, 280] on p "3. Community and Culture : Document how sustainability is integrated into commu…" at bounding box center [492, 305] width 644 height 50
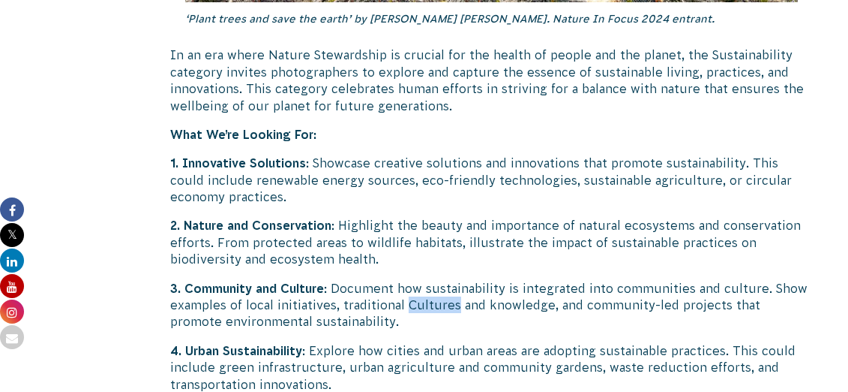
click at [426, 280] on p "3. Community and Culture : Document how sustainability is integrated into commu…" at bounding box center [492, 305] width 644 height 50
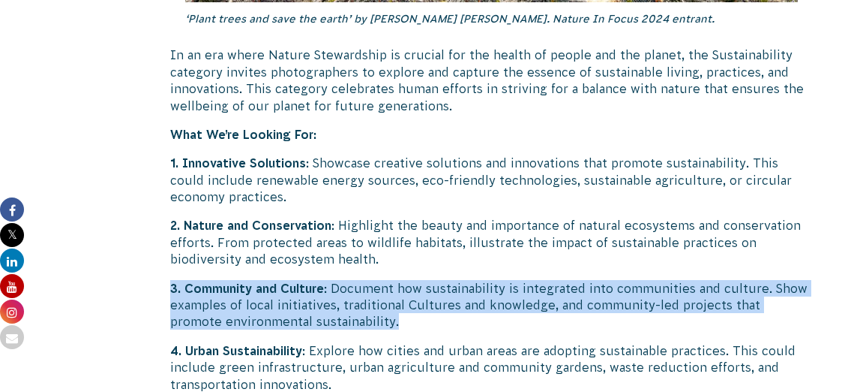
click at [426, 280] on p "3. Community and Culture : Document how sustainability is integrated into commu…" at bounding box center [492, 305] width 644 height 50
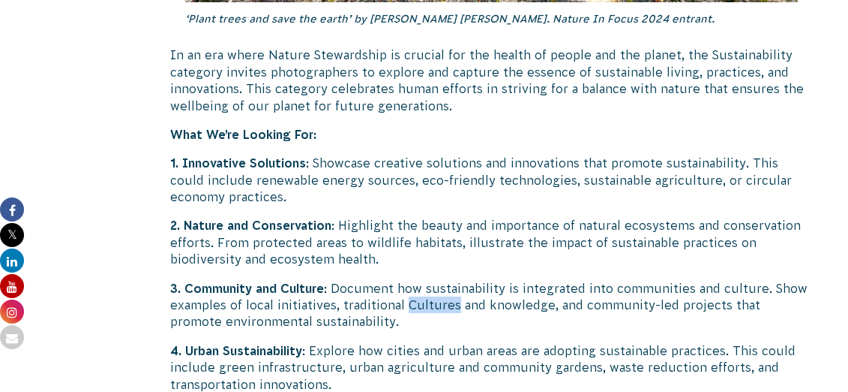
click at [426, 280] on p "3. Community and Culture : Document how sustainability is integrated into commu…" at bounding box center [492, 305] width 644 height 50
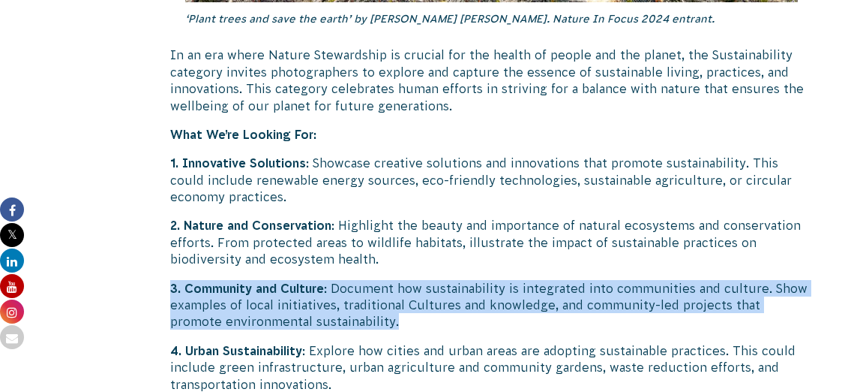
click at [426, 280] on p "3. Community and Culture : Document how sustainability is integrated into commu…" at bounding box center [492, 305] width 644 height 50
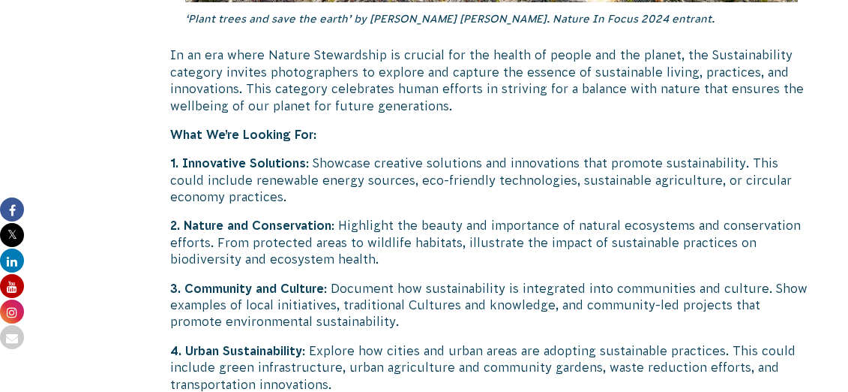
click at [425, 280] on p "3. Community and Culture : Document how sustainability is integrated into commu…" at bounding box center [492, 305] width 644 height 50
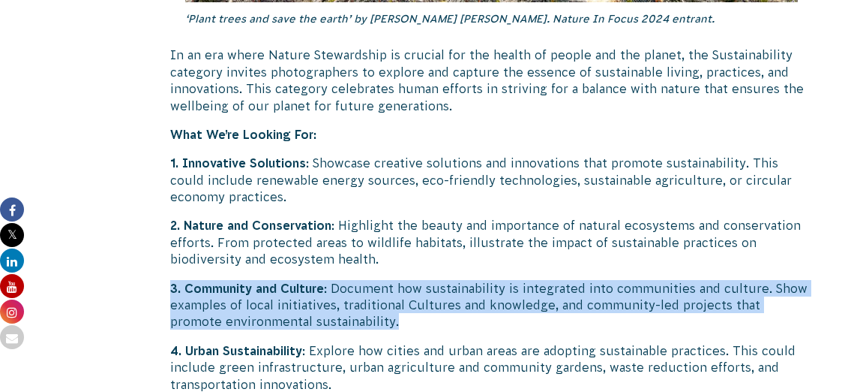
click at [425, 280] on p "3. Community and Culture : Document how sustainability is integrated into commu…" at bounding box center [492, 305] width 644 height 50
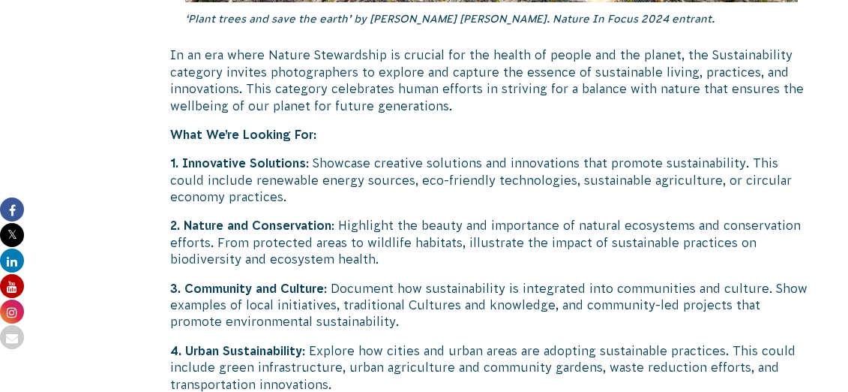
click at [424, 280] on p "3. Community and Culture : Document how sustainability is integrated into commu…" at bounding box center [492, 305] width 644 height 50
click at [424, 342] on p "4. Urban Sustainability : Explore how cities and urban areas are adopting susta…" at bounding box center [492, 367] width 644 height 50
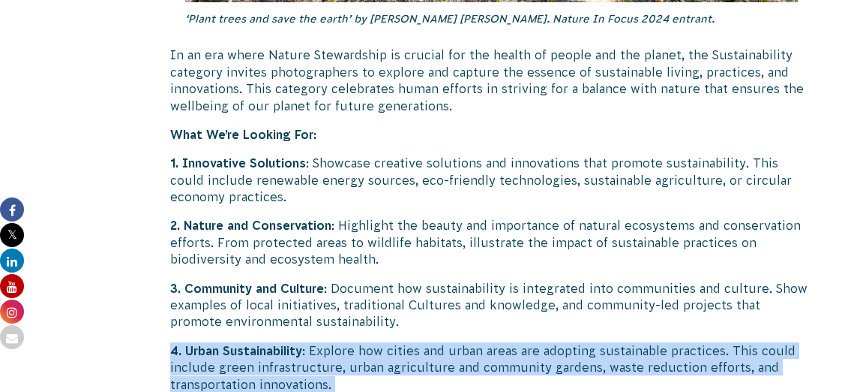
click at [424, 342] on p "4. Urban Sustainability : Explore how cities and urban areas are adopting susta…" at bounding box center [492, 367] width 644 height 50
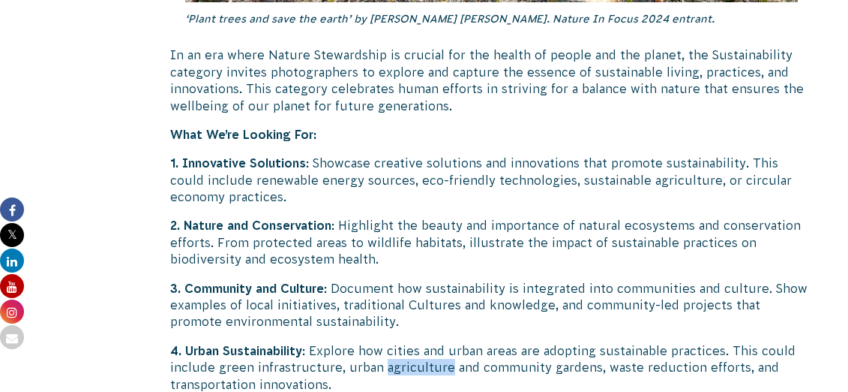
click at [424, 342] on p "4. Urban Sustainability : Explore how cities and urban areas are adopting susta…" at bounding box center [492, 367] width 644 height 50
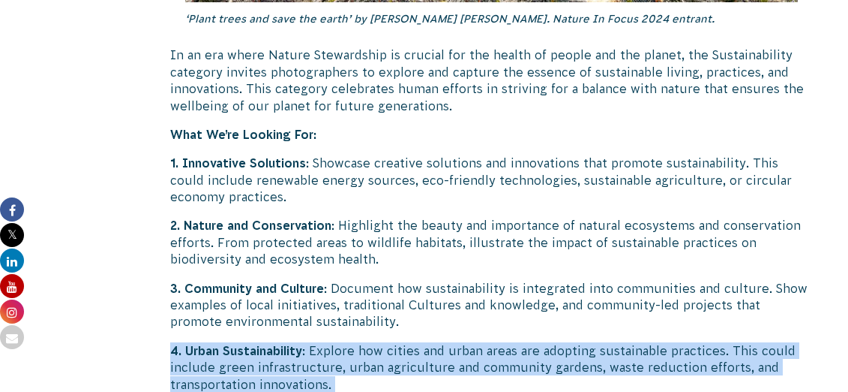
click at [424, 342] on p "4. Urban Sustainability : Explore how cities and urban areas are adopting susta…" at bounding box center [492, 367] width 644 height 50
click at [425, 342] on p "4. Urban Sustainability : Explore how cities and urban areas are adopting susta…" at bounding box center [492, 367] width 644 height 50
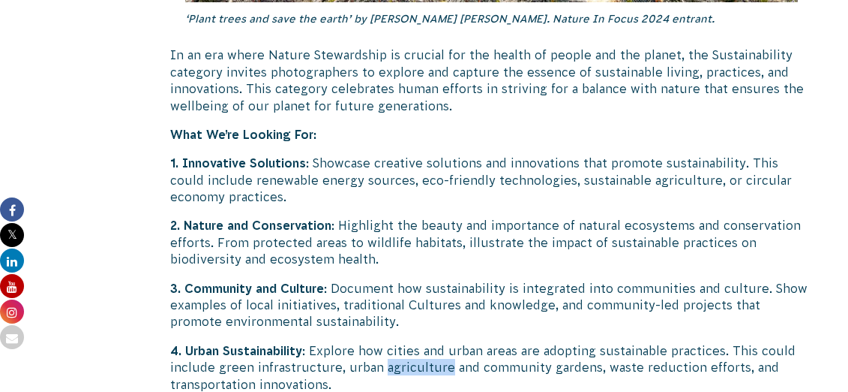
click at [424, 342] on p "4. Urban Sustainability : Explore how cities and urban areas are adopting susta…" at bounding box center [492, 367] width 644 height 50
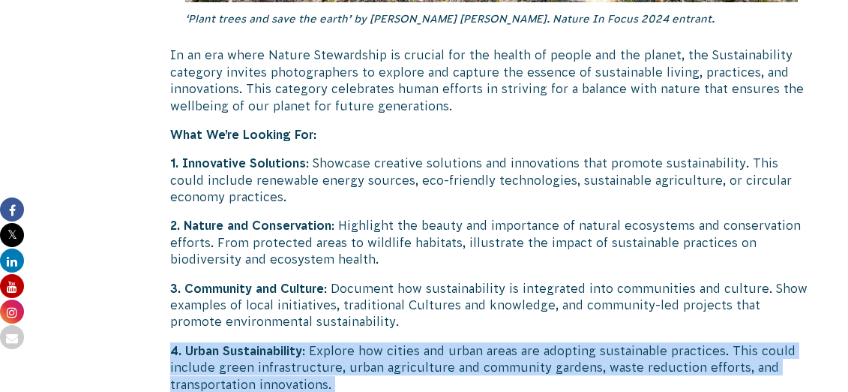
click at [424, 342] on p "4. Urban Sustainability : Explore how cities and urban areas are adopting susta…" at bounding box center [492, 367] width 644 height 50
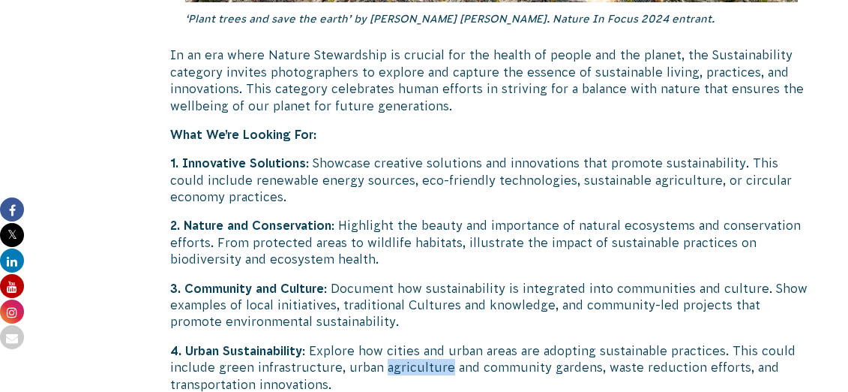
click at [424, 342] on p "4. Urban Sustainability : Explore how cities and urban areas are adopting susta…" at bounding box center [492, 367] width 644 height 50
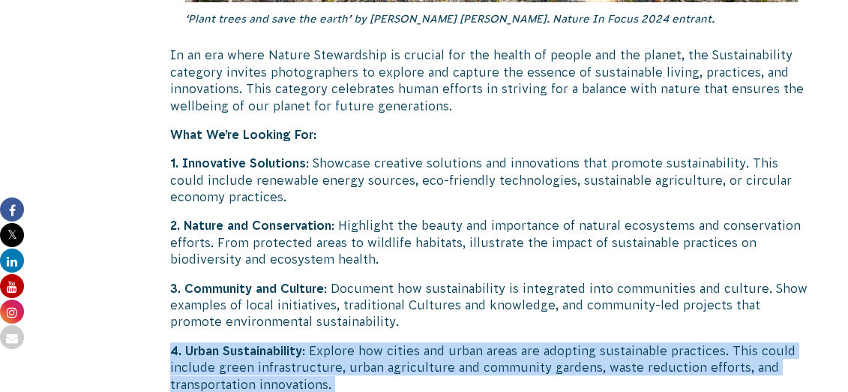
click at [424, 342] on p "4. Urban Sustainability : Explore how cities and urban areas are adopting susta…" at bounding box center [492, 367] width 644 height 50
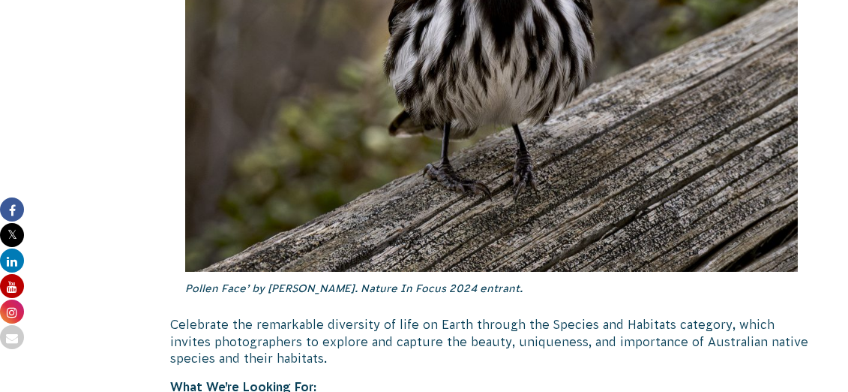
scroll to position [4777, 0]
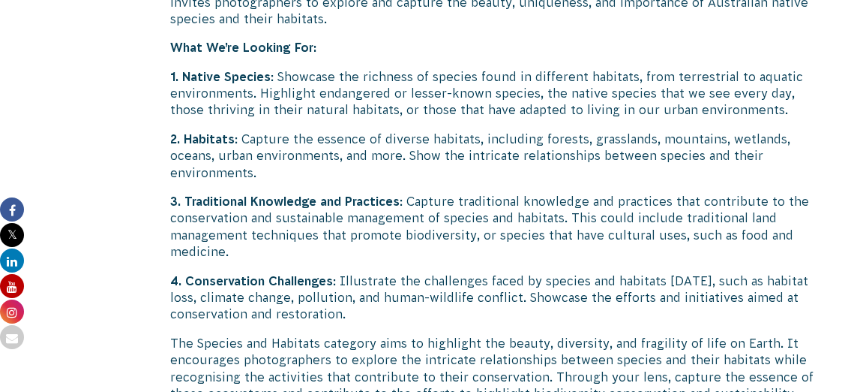
scroll to position [5107, 0]
click at [395, 334] on p "The Species and Habitats category aims to highlight the beauty, diversity, and …" at bounding box center [492, 368] width 644 height 68
click at [396, 334] on p "The Species and Habitats category aims to highlight the beauty, diversity, and …" at bounding box center [492, 368] width 644 height 68
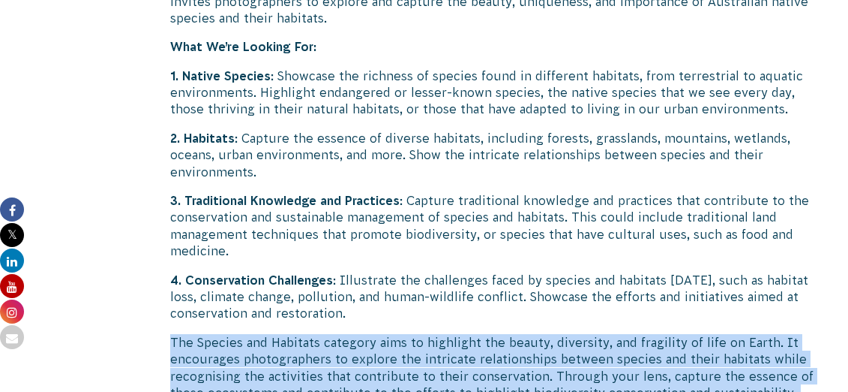
click at [396, 334] on p "The Species and Habitats category aims to highlight the beauty, diversity, and …" at bounding box center [492, 368] width 644 height 68
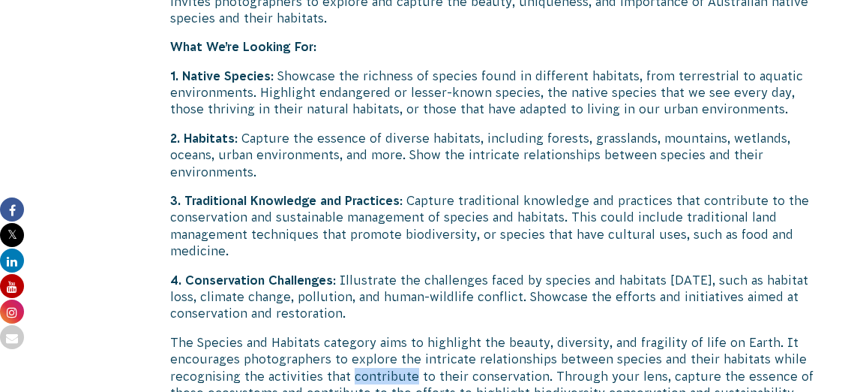
click at [396, 334] on p "The Species and Habitats category aims to highlight the beauty, diversity, and …" at bounding box center [492, 368] width 644 height 68
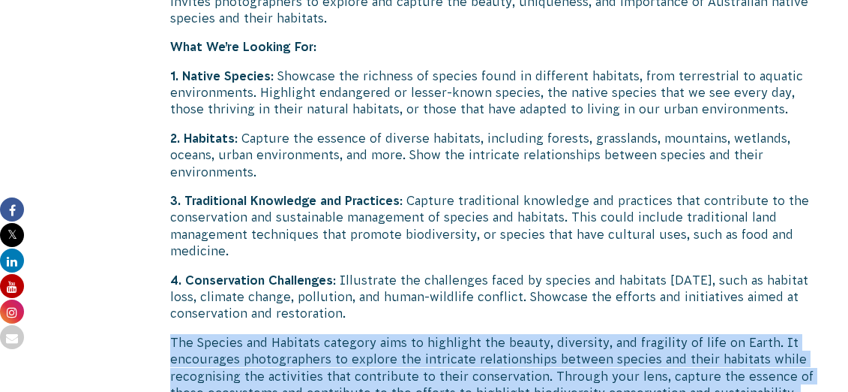
click at [396, 334] on p "The Species and Habitats category aims to highlight the beauty, diversity, and …" at bounding box center [492, 368] width 644 height 68
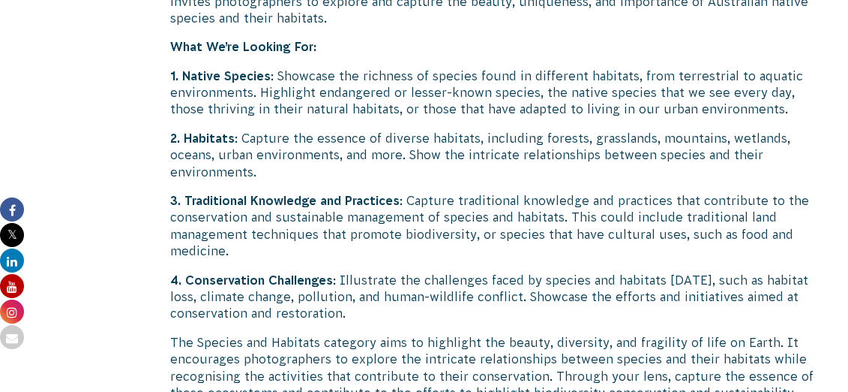
click at [395, 334] on p "The Species and Habitats category aims to highlight the beauty, diversity, and …" at bounding box center [492, 368] width 644 height 68
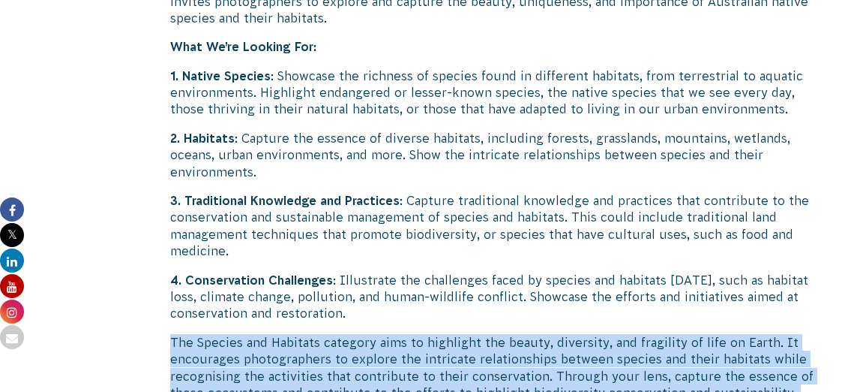
click at [395, 334] on p "The Species and Habitats category aims to highlight the beauty, diversity, and …" at bounding box center [492, 368] width 644 height 68
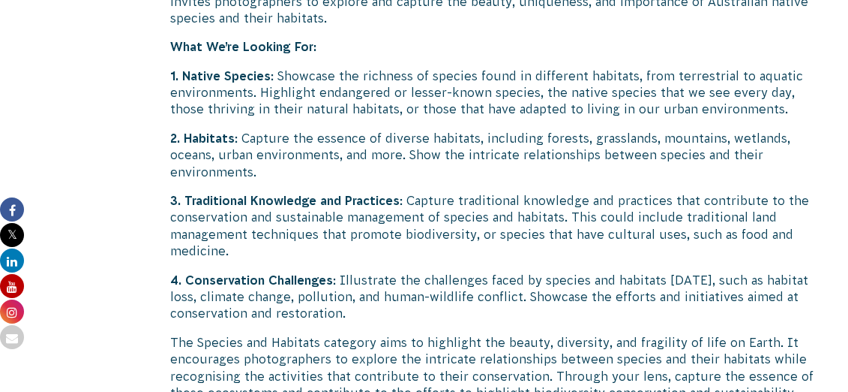
click at [394, 334] on p "The Species and Habitats category aims to highlight the beauty, diversity, and …" at bounding box center [492, 368] width 644 height 68
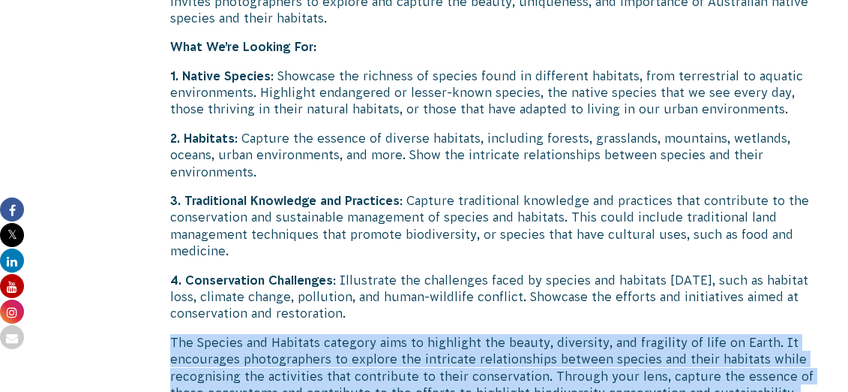
click at [394, 334] on p "The Species and Habitats category aims to highlight the beauty, diversity, and …" at bounding box center [492, 368] width 644 height 68
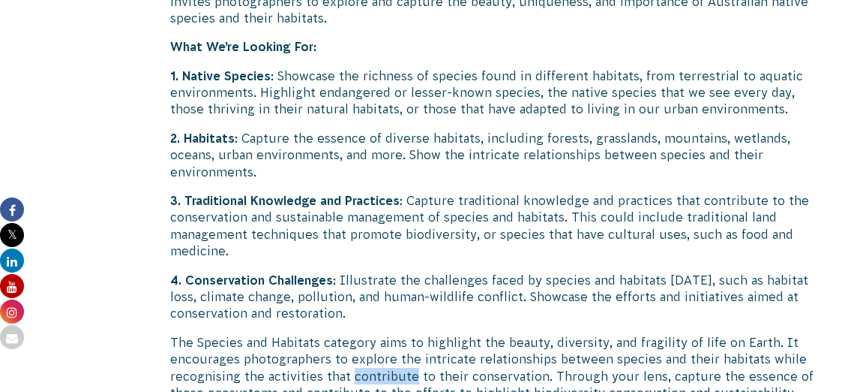
click at [394, 334] on p "The Species and Habitats category aims to highlight the beauty, diversity, and …" at bounding box center [492, 368] width 644 height 68
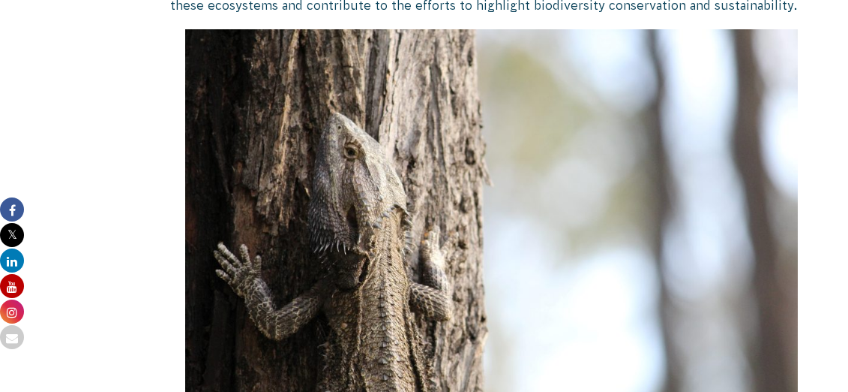
scroll to position [5754, 0]
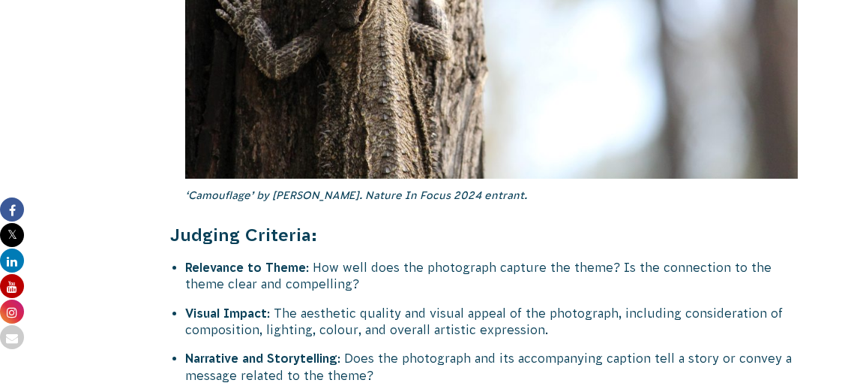
click at [383, 259] on li "Relevance to Theme : How well does the photograph capture the theme? Is the con…" at bounding box center [499, 276] width 629 height 34
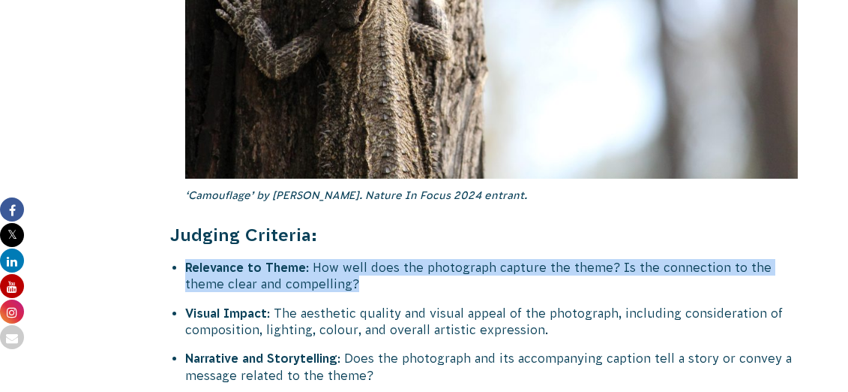
click at [383, 259] on li "Relevance to Theme : How well does the photograph capture the theme? Is the con…" at bounding box center [499, 276] width 629 height 34
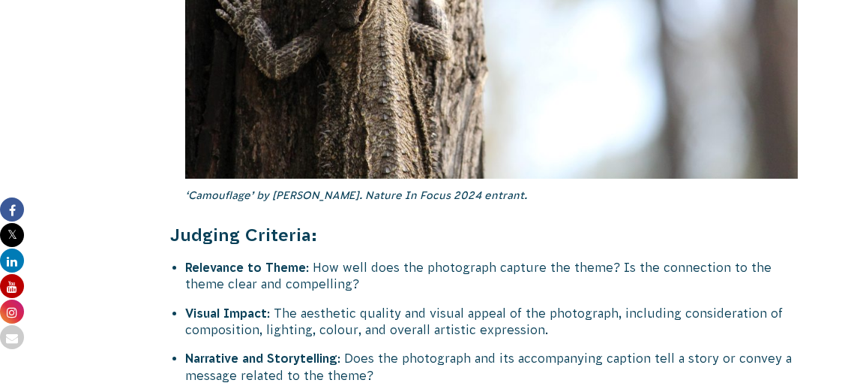
click at [383, 259] on li "Relevance to Theme : How well does the photograph capture the theme? Is the con…" at bounding box center [499, 276] width 629 height 34
click at [391, 305] on li "Visual Impact : The aesthetic quality and visual appeal of the photograph, incl…" at bounding box center [499, 322] width 629 height 34
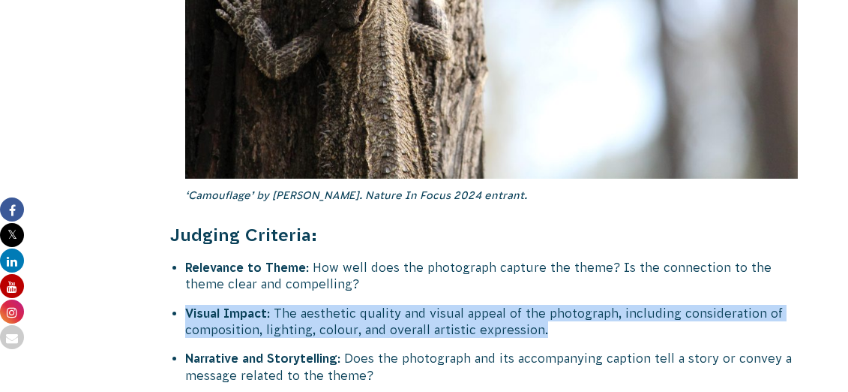
click at [391, 305] on li "Visual Impact : The aesthetic quality and visual appeal of the photograph, incl…" at bounding box center [499, 322] width 629 height 34
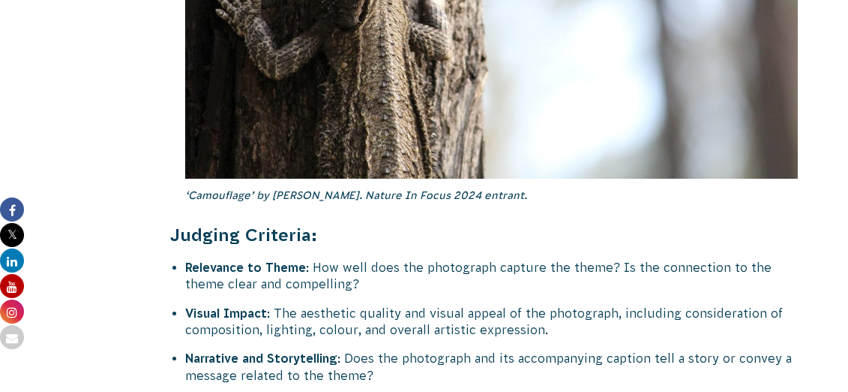
click at [391, 305] on li "Visual Impact : The aesthetic quality and visual appeal of the photograph, incl…" at bounding box center [499, 322] width 629 height 34
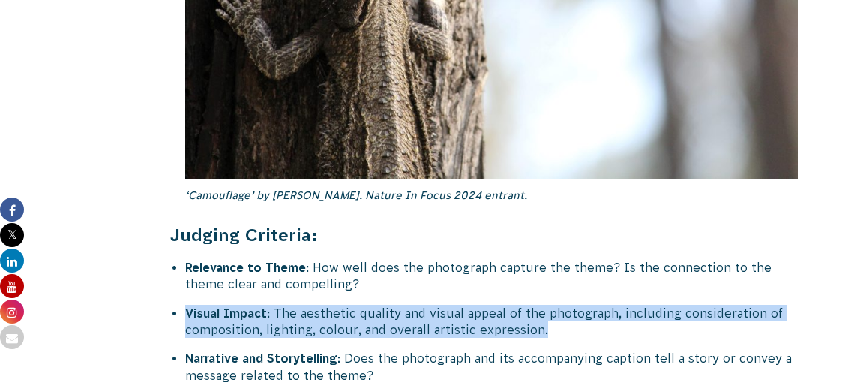
click at [391, 305] on li "Visual Impact : The aesthetic quality and visual appeal of the photograph, incl…" at bounding box center [499, 322] width 629 height 34
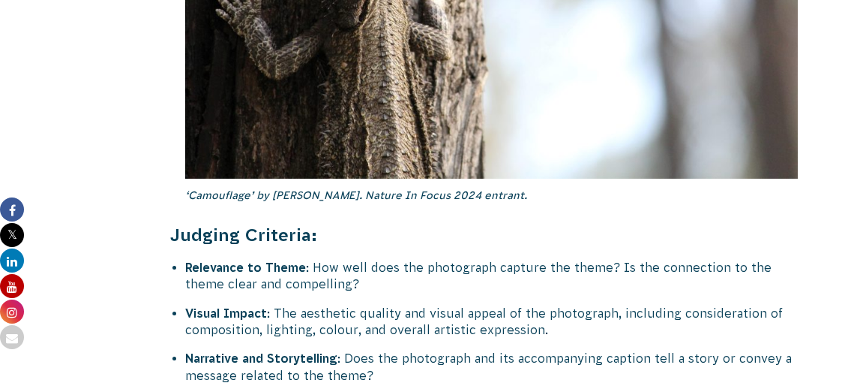
click at [395, 350] on li "Narrative and Storytelling : Does the photograph and its accompanying caption t…" at bounding box center [499, 367] width 629 height 34
click at [398, 350] on li "Narrative and Storytelling : Does the photograph and its accompanying caption t…" at bounding box center [499, 367] width 629 height 34
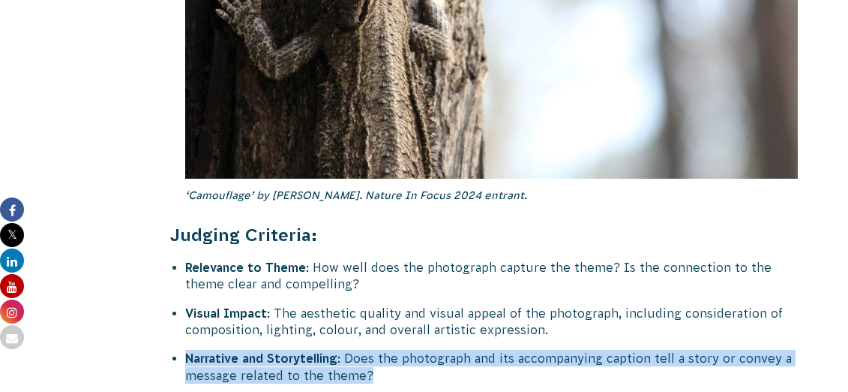
click at [398, 350] on li "Narrative and Storytelling : Does the photograph and its accompanying caption t…" at bounding box center [499, 367] width 629 height 34
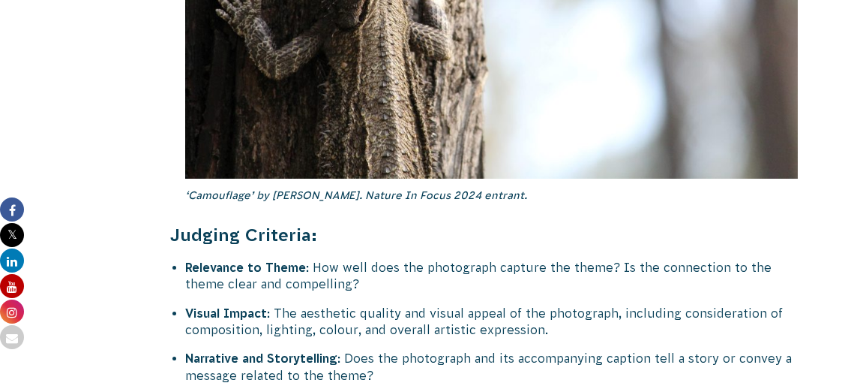
click at [398, 350] on li "Narrative and Storytelling : Does the photograph and its accompanying caption t…" at bounding box center [499, 367] width 629 height 34
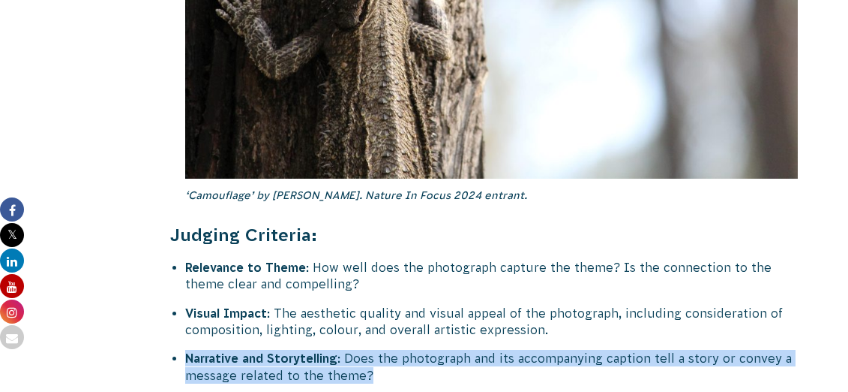
click at [398, 350] on li "Narrative and Storytelling : Does the photograph and its accompanying caption t…" at bounding box center [499, 367] width 629 height 34
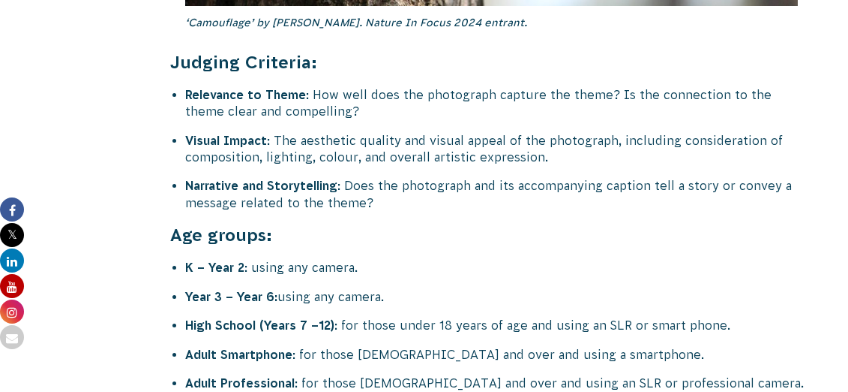
scroll to position [5925, 0]
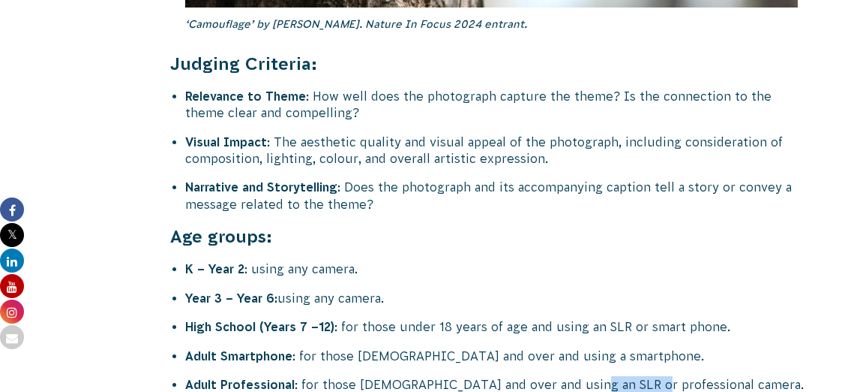
drag, startPoint x: 567, startPoint y: 239, endPoint x: 629, endPoint y: 245, distance: 61.9
click at [629, 376] on li "Adult Professional : for those [DEMOGRAPHIC_DATA] and over and using an SLR or …" at bounding box center [499, 384] width 629 height 17
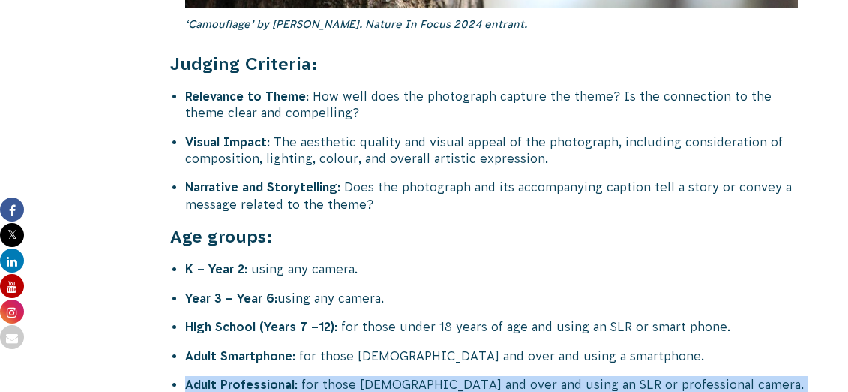
click at [629, 376] on li "Adult Professional : for those [DEMOGRAPHIC_DATA] and over and using an SLR or …" at bounding box center [499, 384] width 629 height 17
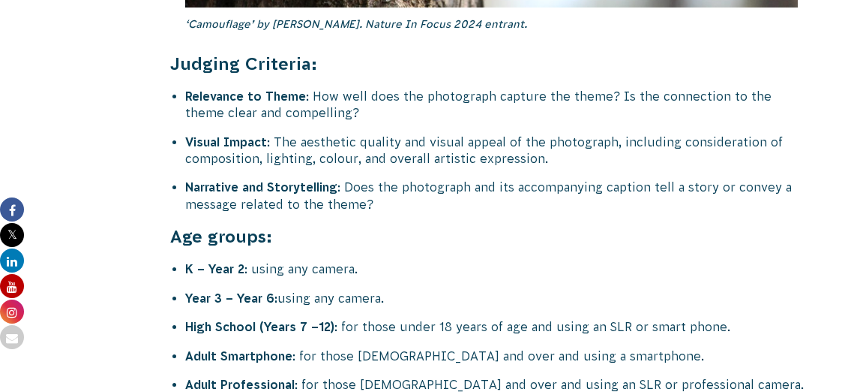
click at [629, 376] on li "Adult Professional : for those [DEMOGRAPHIC_DATA] and over and using an SLR or …" at bounding box center [499, 384] width 629 height 17
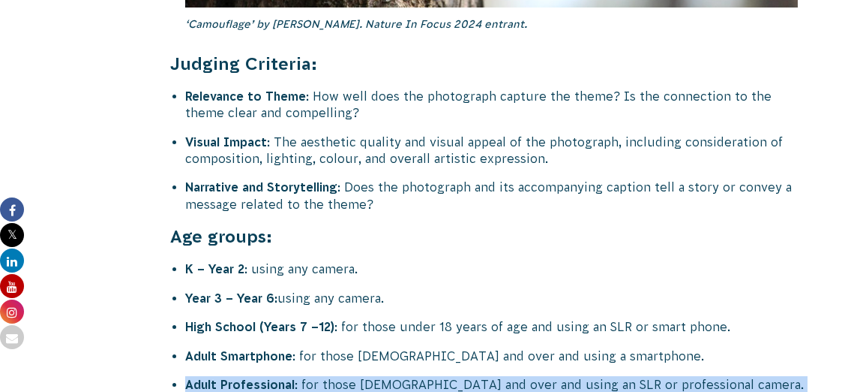
click at [629, 376] on li "Adult Professional : for those [DEMOGRAPHIC_DATA] and over and using an SLR or …" at bounding box center [499, 384] width 629 height 17
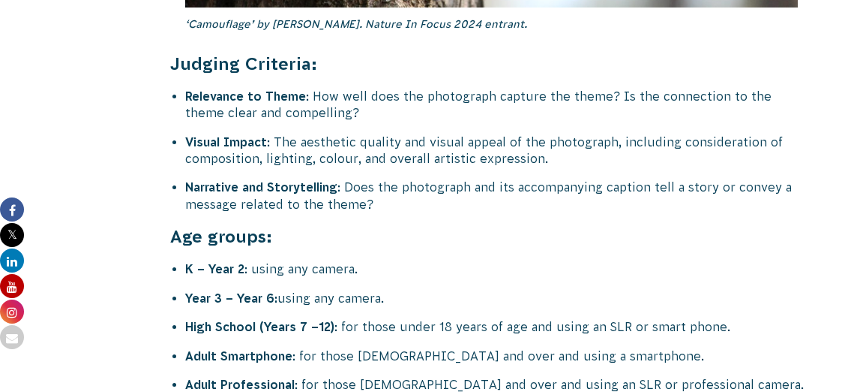
click at [629, 376] on li "Adult Professional : for those [DEMOGRAPHIC_DATA] and over and using an SLR or …" at bounding box center [499, 384] width 629 height 17
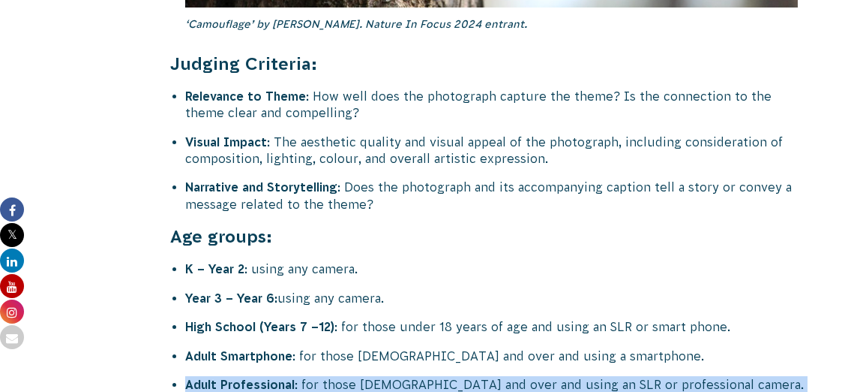
click at [629, 376] on li "Adult Professional : for those [DEMOGRAPHIC_DATA] and over and using an SLR or …" at bounding box center [499, 384] width 629 height 17
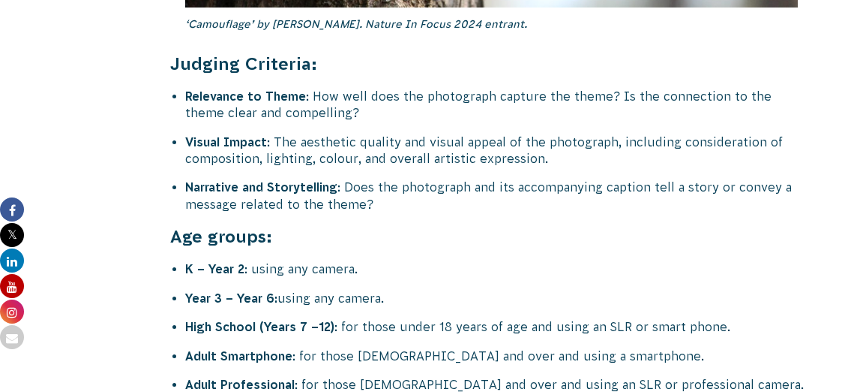
click at [628, 376] on li "Adult Professional : for those [DEMOGRAPHIC_DATA] and over and using an SLR or …" at bounding box center [499, 384] width 629 height 17
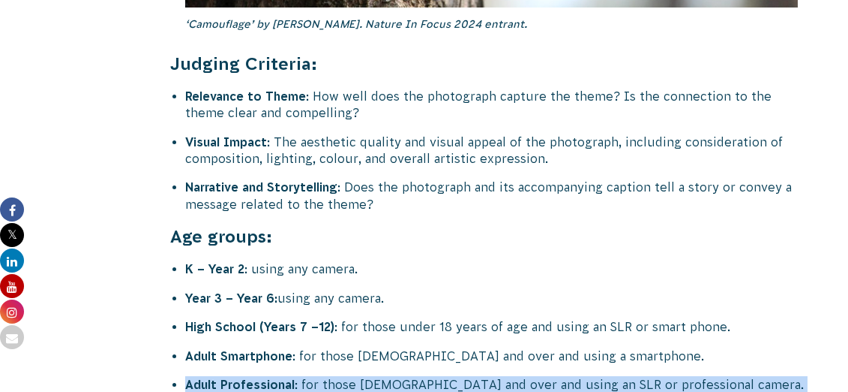
click at [628, 376] on li "Adult Professional : for those [DEMOGRAPHIC_DATA] and over and using an SLR or …" at bounding box center [499, 384] width 629 height 17
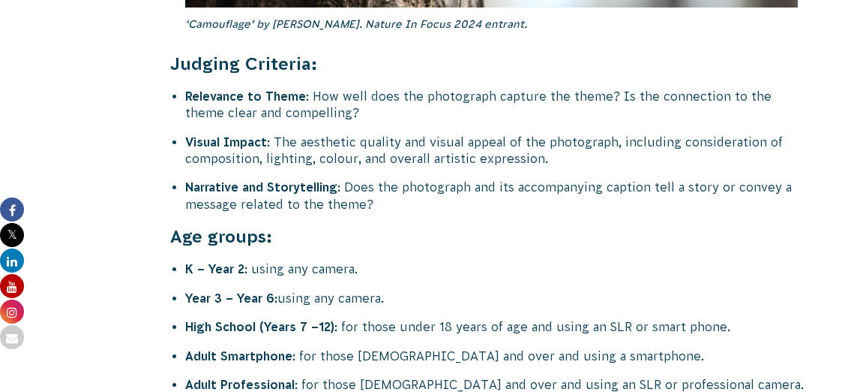
click at [627, 376] on li "Adult Professional : for those [DEMOGRAPHIC_DATA] and over and using an SLR or …" at bounding box center [499, 384] width 629 height 17
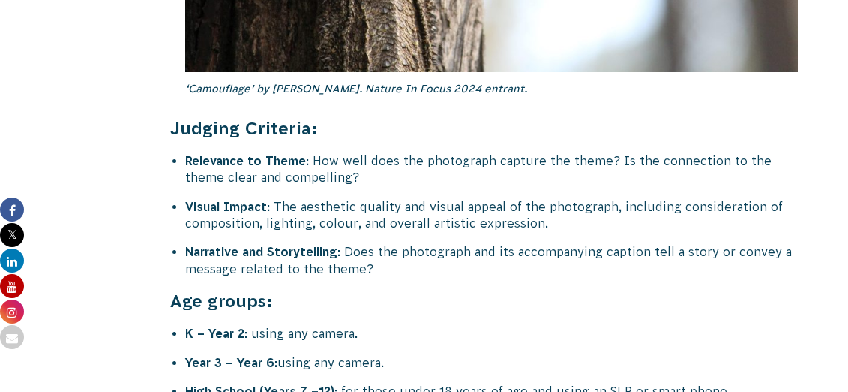
scroll to position [5850, 0]
